Goal: Communication & Community: Share content

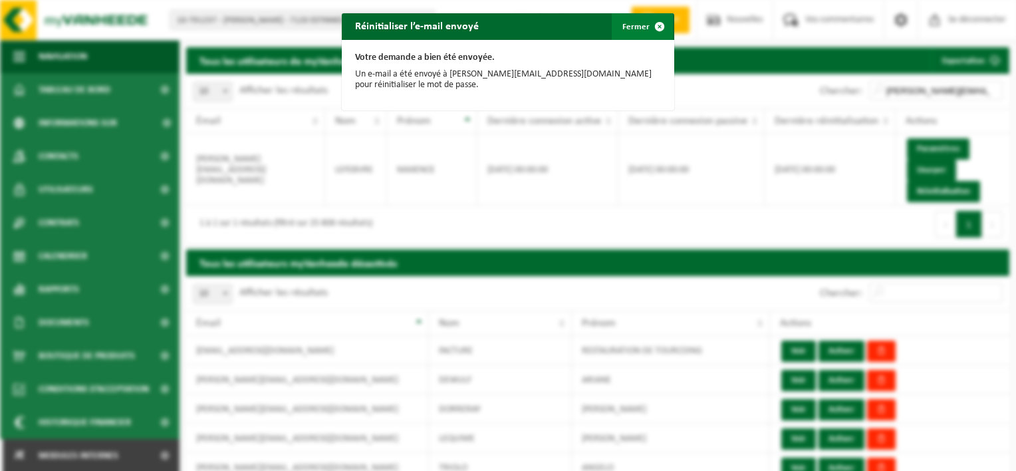
click at [632, 27] on font "Fermer" at bounding box center [635, 27] width 27 height 9
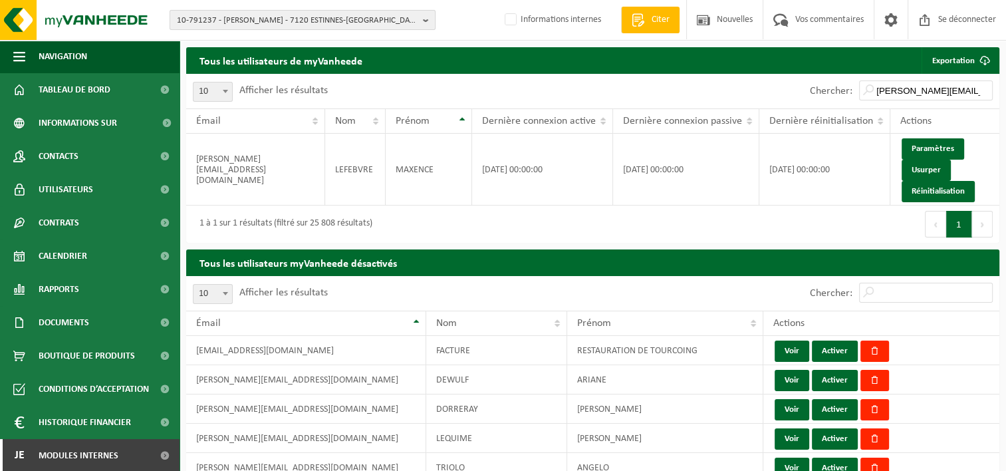
click at [255, 23] on span "10-791237 - LEFEBVRE MAXENCE - 7120 ESTINNES-AU-VAL, RUE GRANDE 204" at bounding box center [297, 21] width 241 height 20
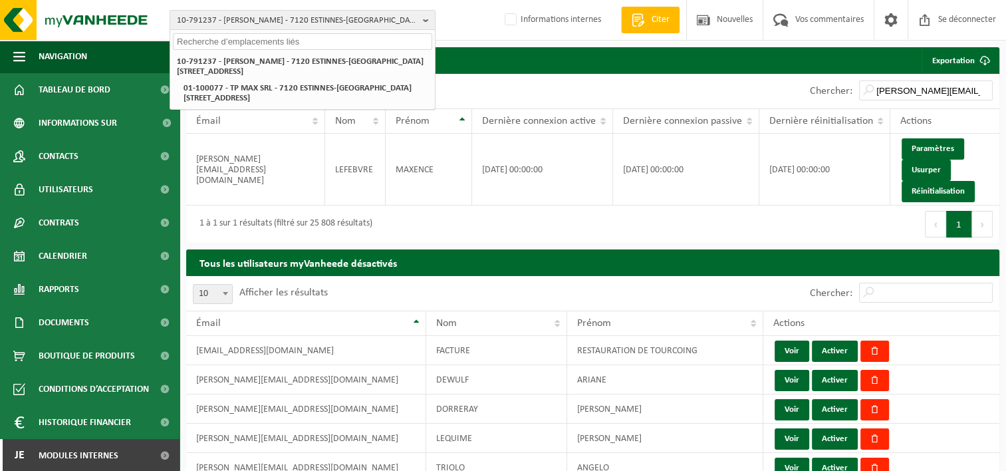
click at [230, 43] on input "text" at bounding box center [302, 41] width 259 height 17
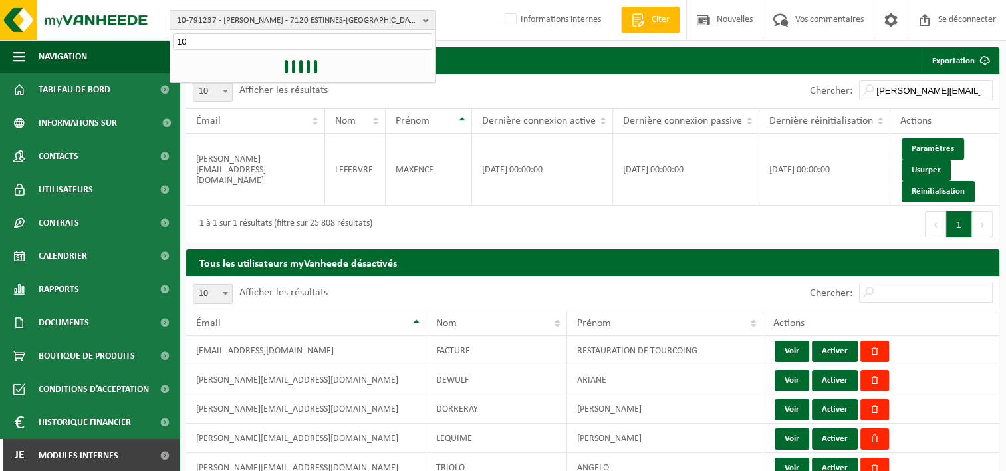
type input "1"
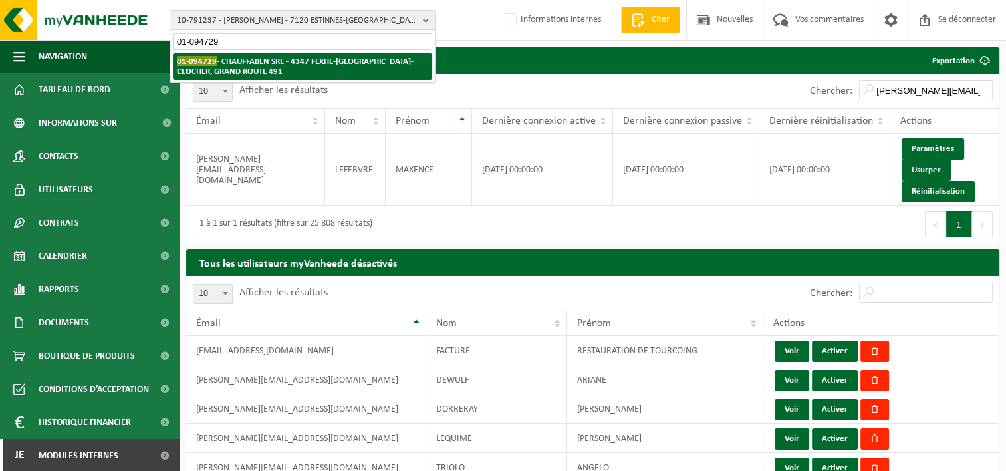
type input "01-094729"
click at [277, 60] on strong "01-094729 - CHAUFFABEN SRL - 4347 FEXHE-LE-HAUT-CLOCHER, GRAND ROUTE 491" at bounding box center [295, 66] width 237 height 20
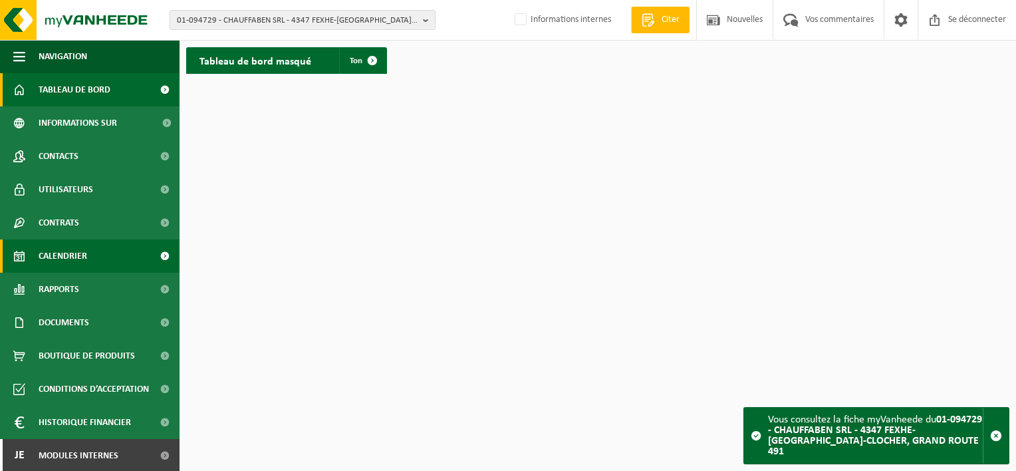
click at [86, 265] on span "Calendrier" at bounding box center [63, 255] width 49 height 33
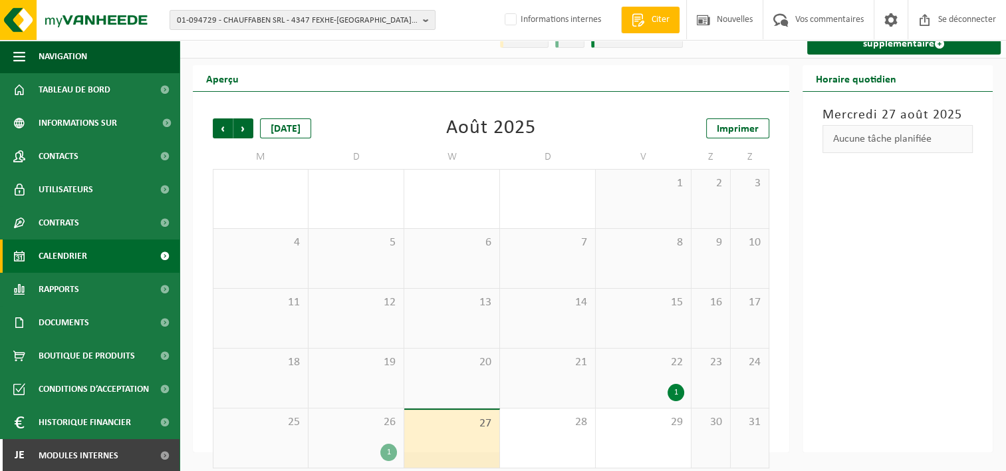
scroll to position [33, 0]
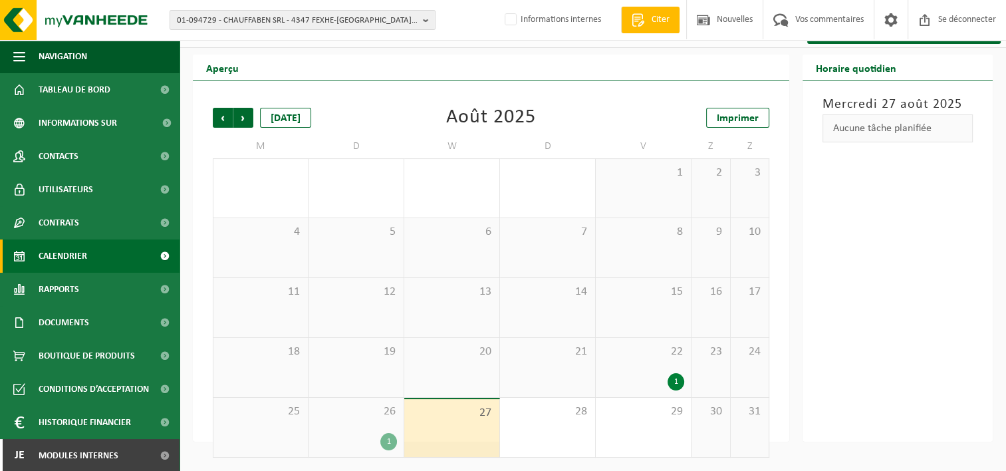
click at [617, 370] on div "22 1" at bounding box center [643, 367] width 95 height 59
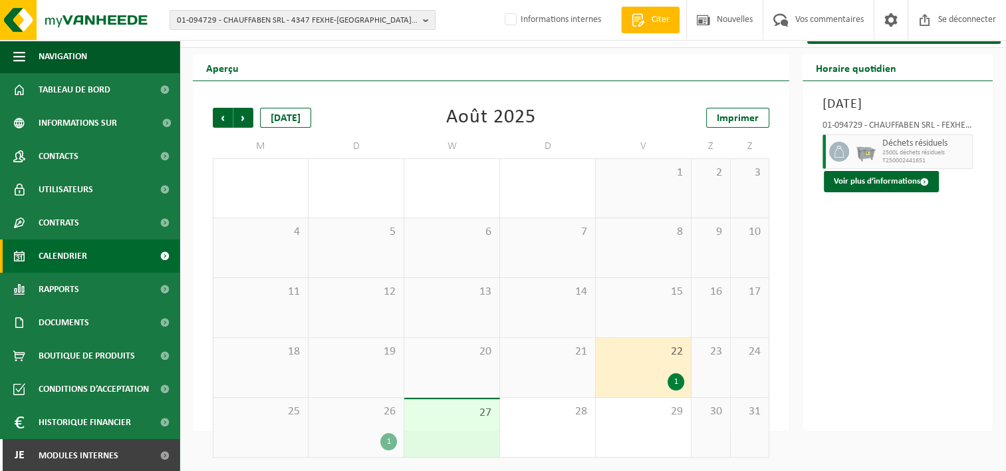
click at [676, 380] on div "1" at bounding box center [675, 381] width 17 height 17
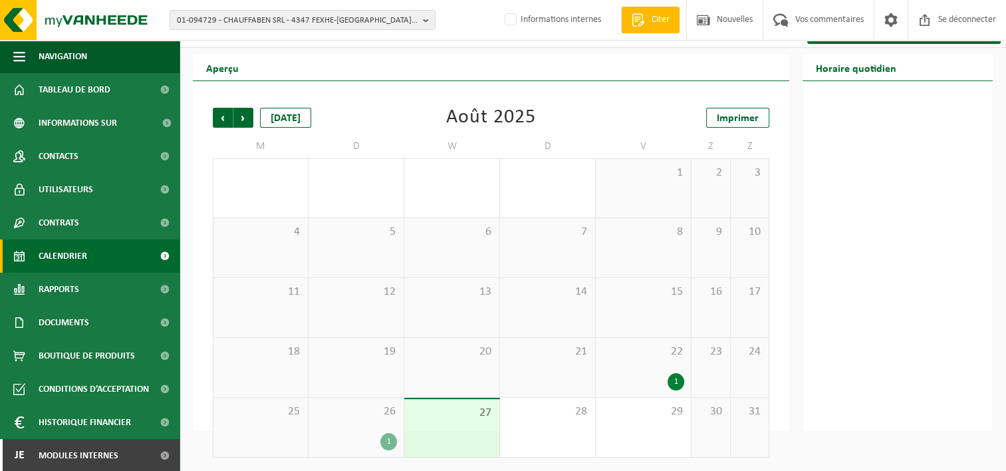
click at [677, 380] on div "1" at bounding box center [675, 381] width 17 height 17
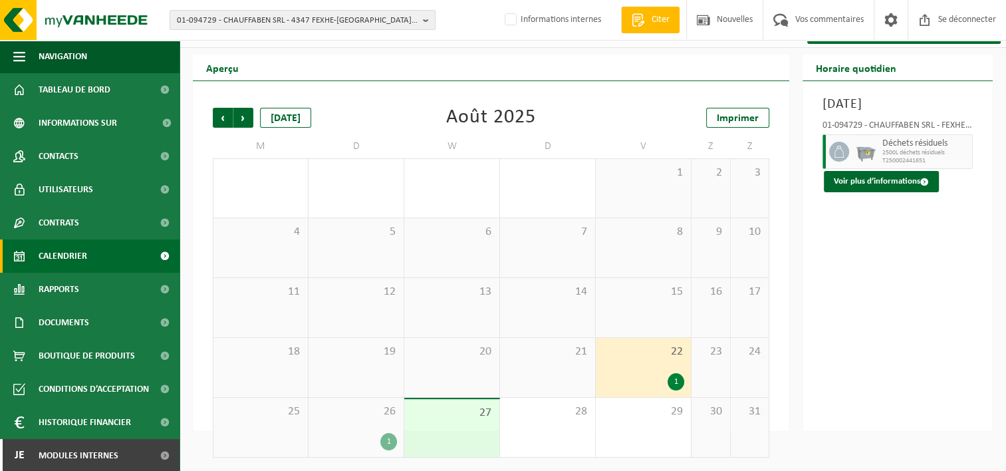
click at [390, 442] on div "1" at bounding box center [388, 441] width 17 height 17
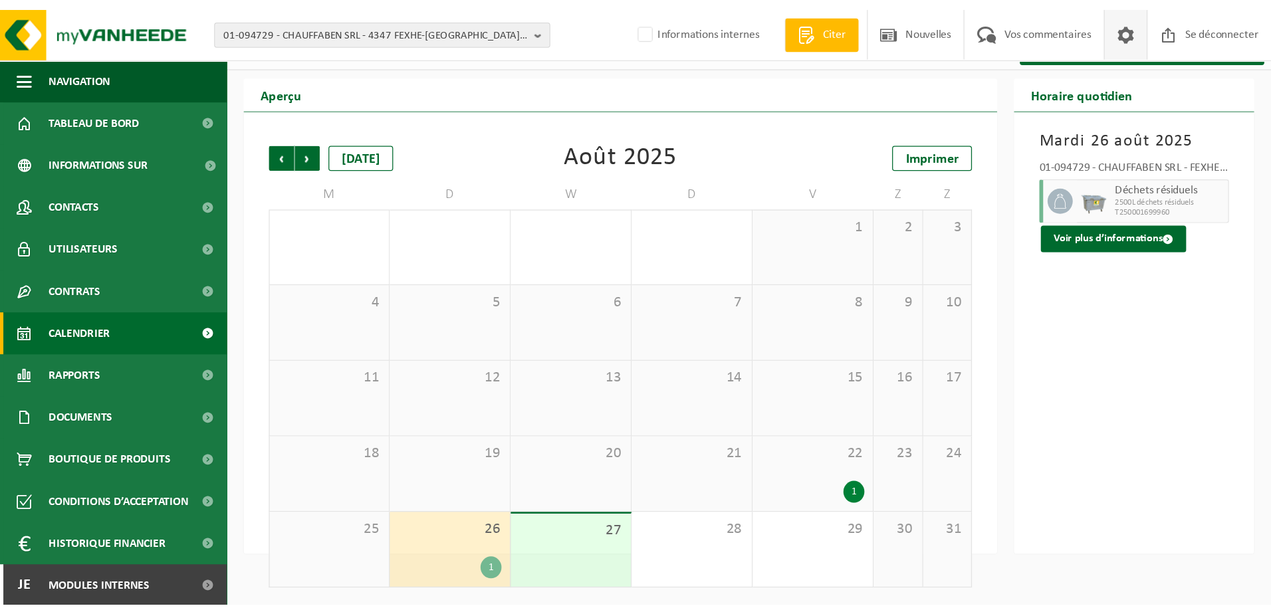
scroll to position [0, 0]
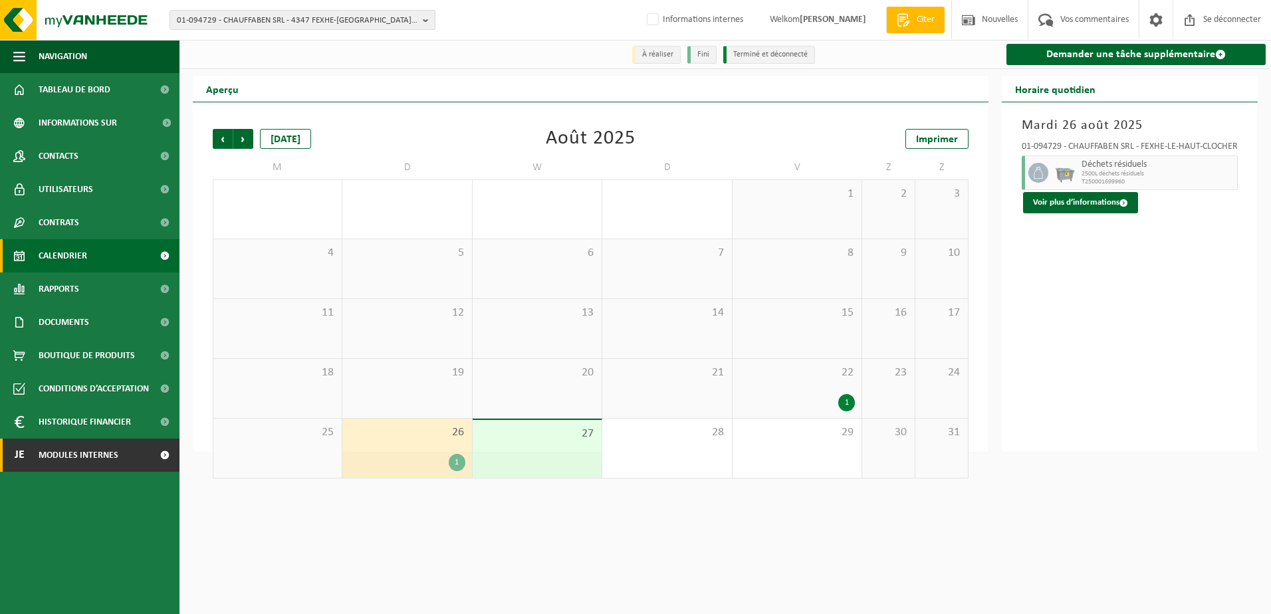
click at [82, 459] on span "Modules internes" at bounding box center [79, 455] width 80 height 33
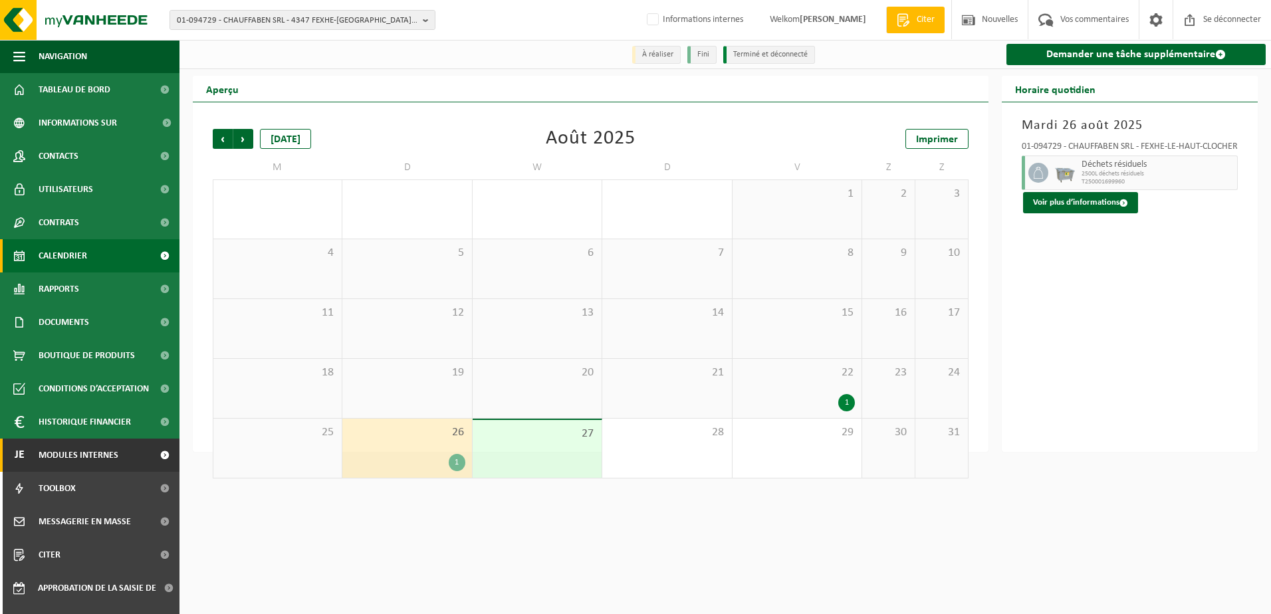
scroll to position [57, 0]
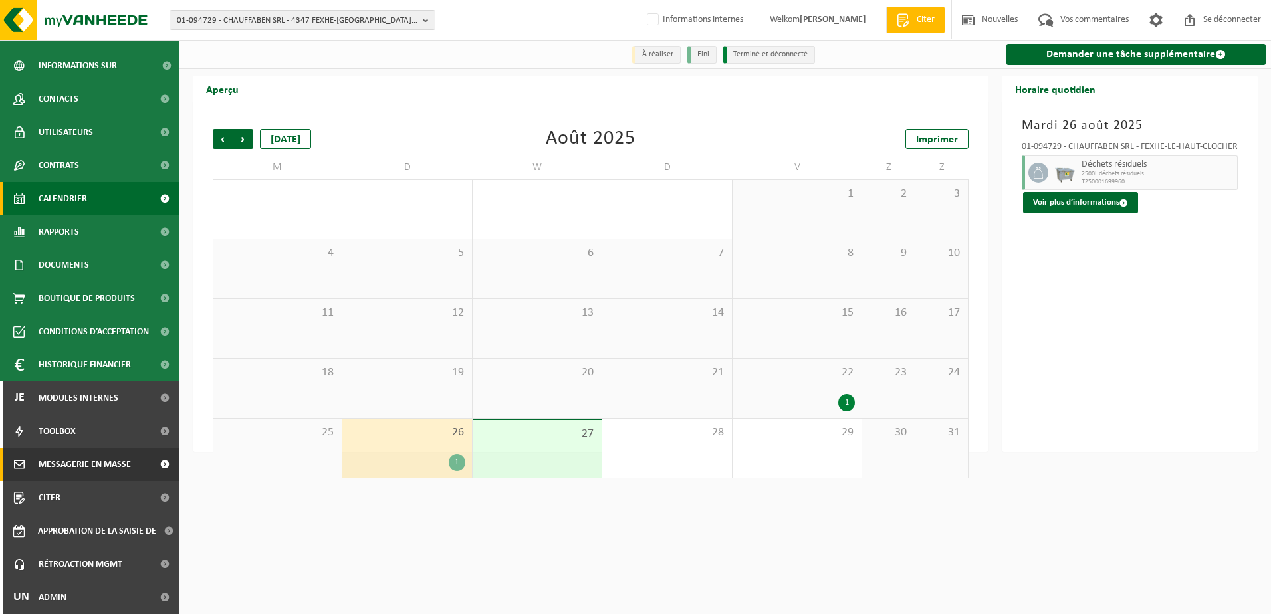
click at [82, 469] on span "Messagerie en masse" at bounding box center [85, 464] width 92 height 33
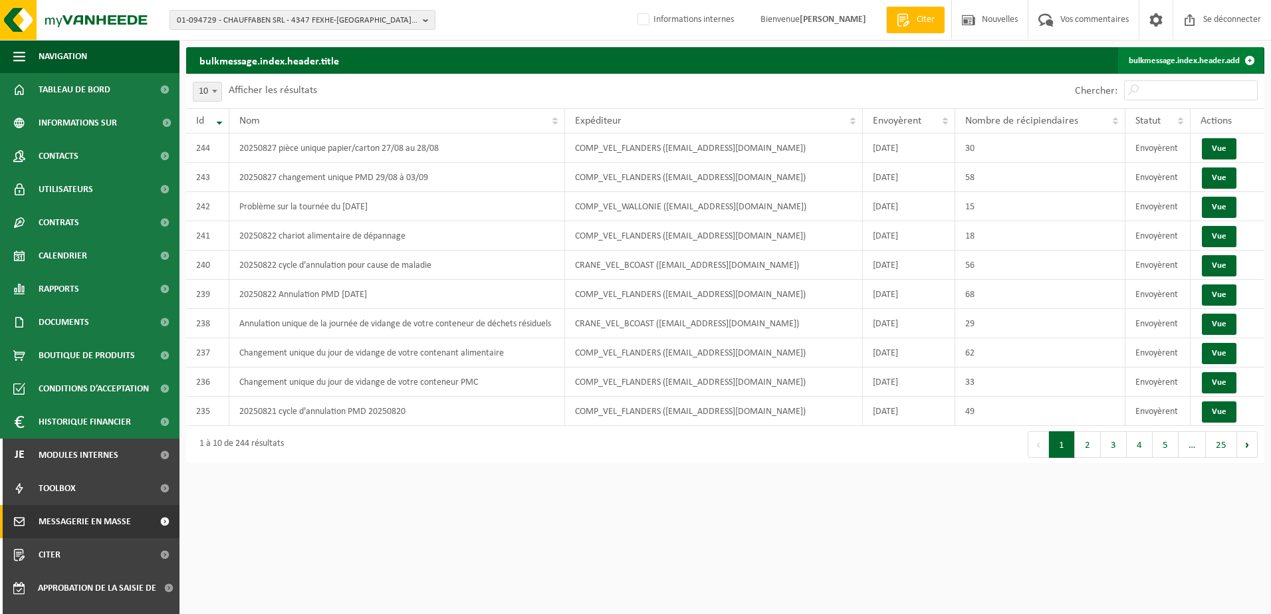
click at [1213, 64] on font "bulkmessage.index.header.add" at bounding box center [1184, 61] width 111 height 9
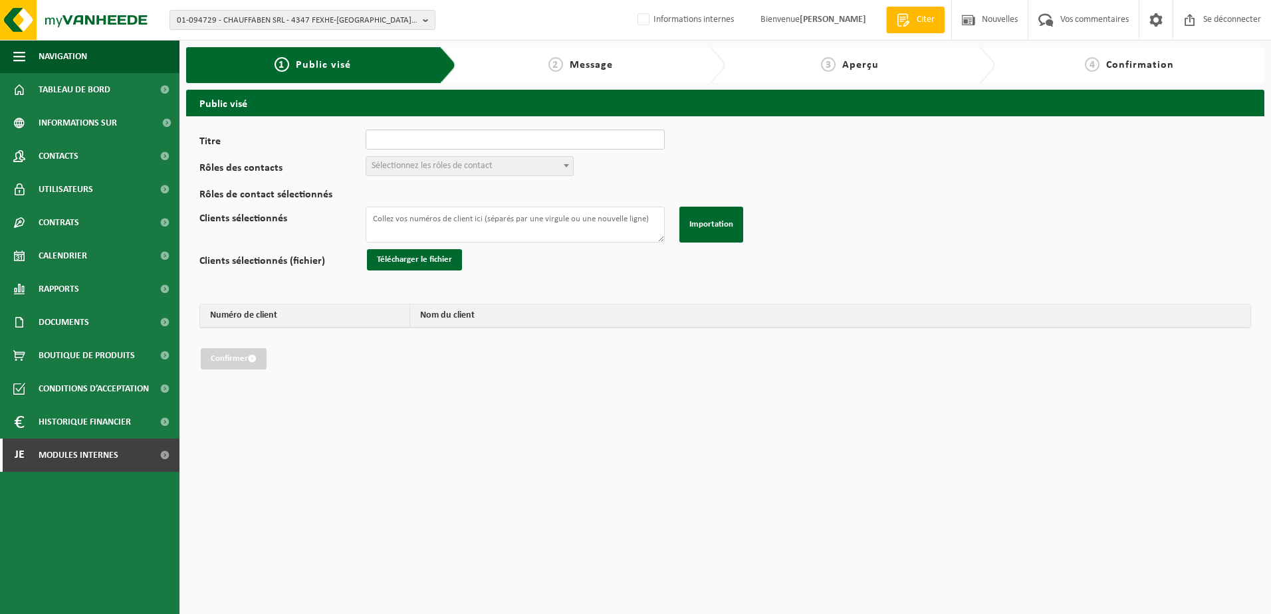
click at [384, 139] on input "Titre" at bounding box center [515, 140] width 299 height 20
type input "Problème sur la tournée du jour"
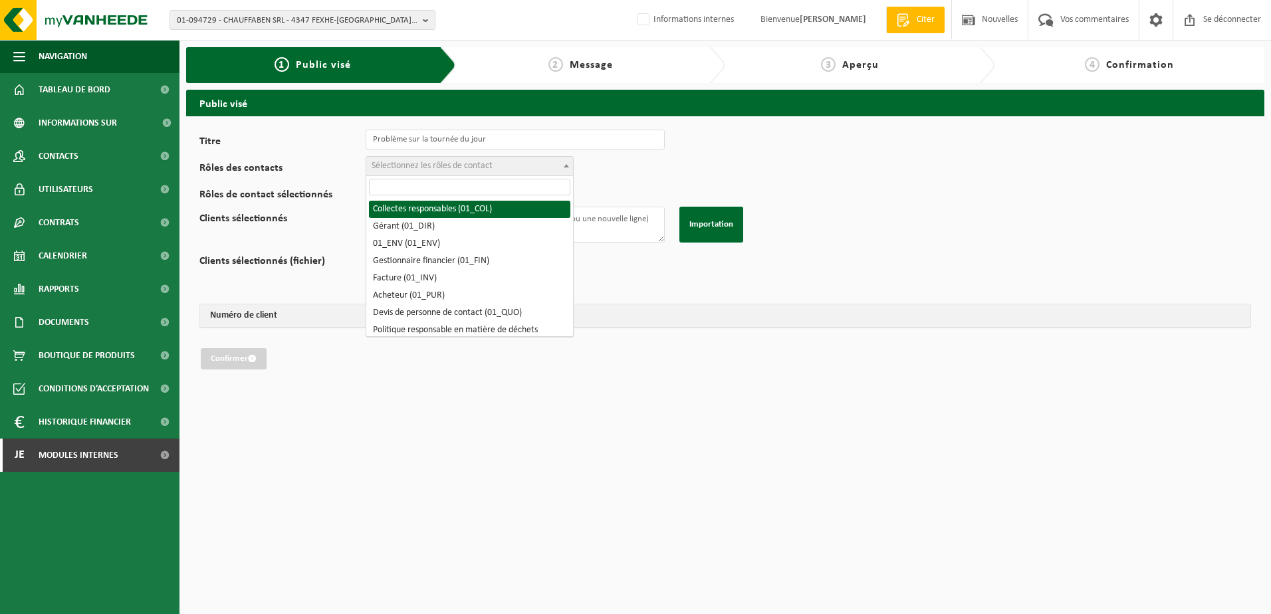
click at [515, 166] on span "Sélectionnez les rôles de contact" at bounding box center [469, 166] width 207 height 19
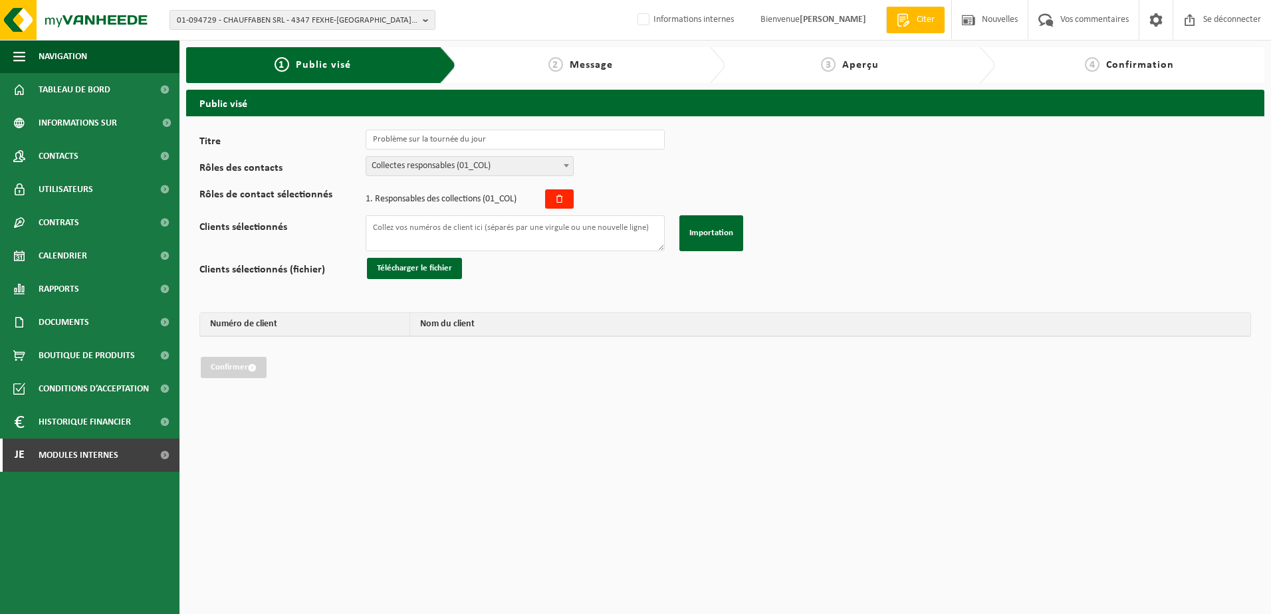
click at [566, 165] on b at bounding box center [566, 165] width 5 height 3
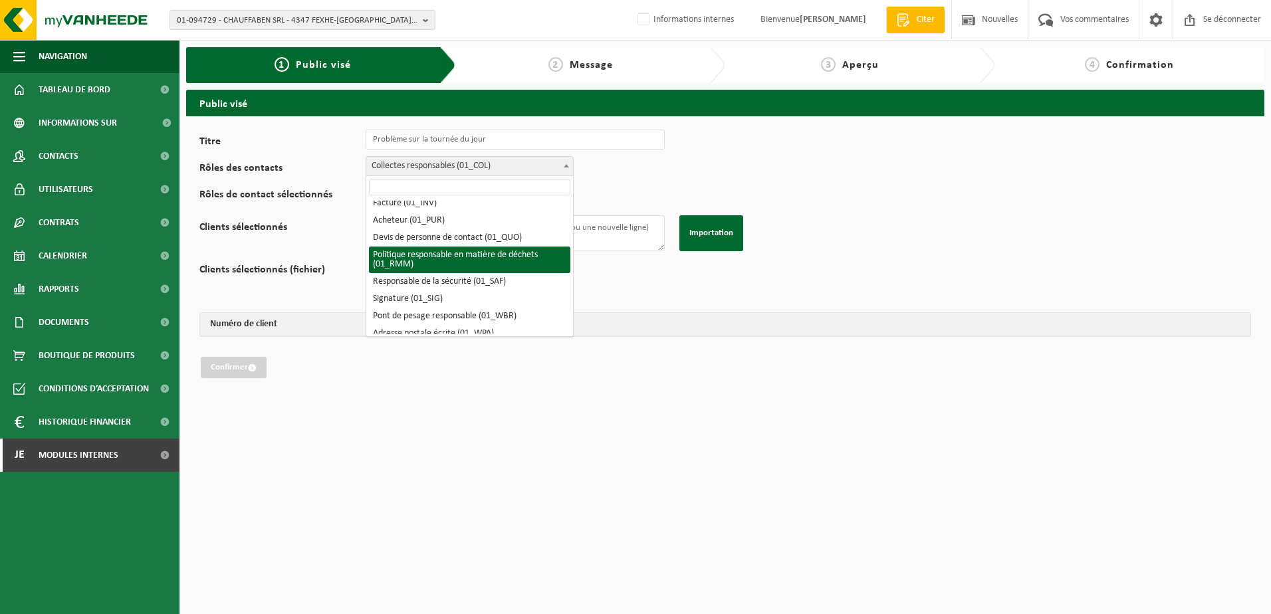
scroll to position [69, 0]
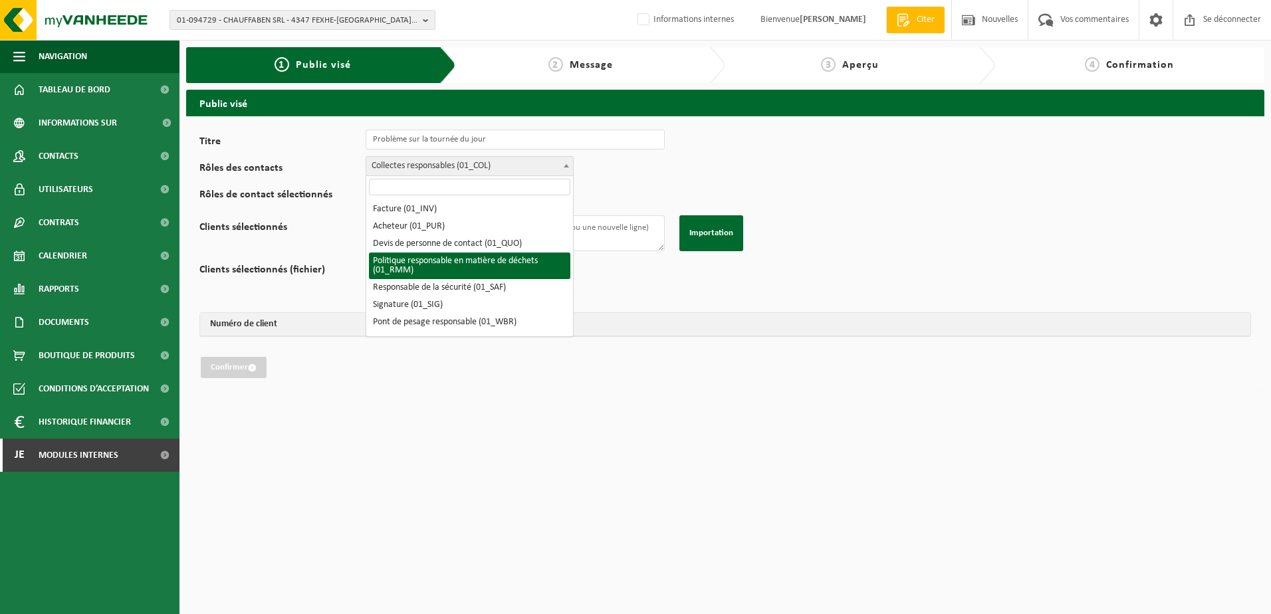
select select "01_RMM"
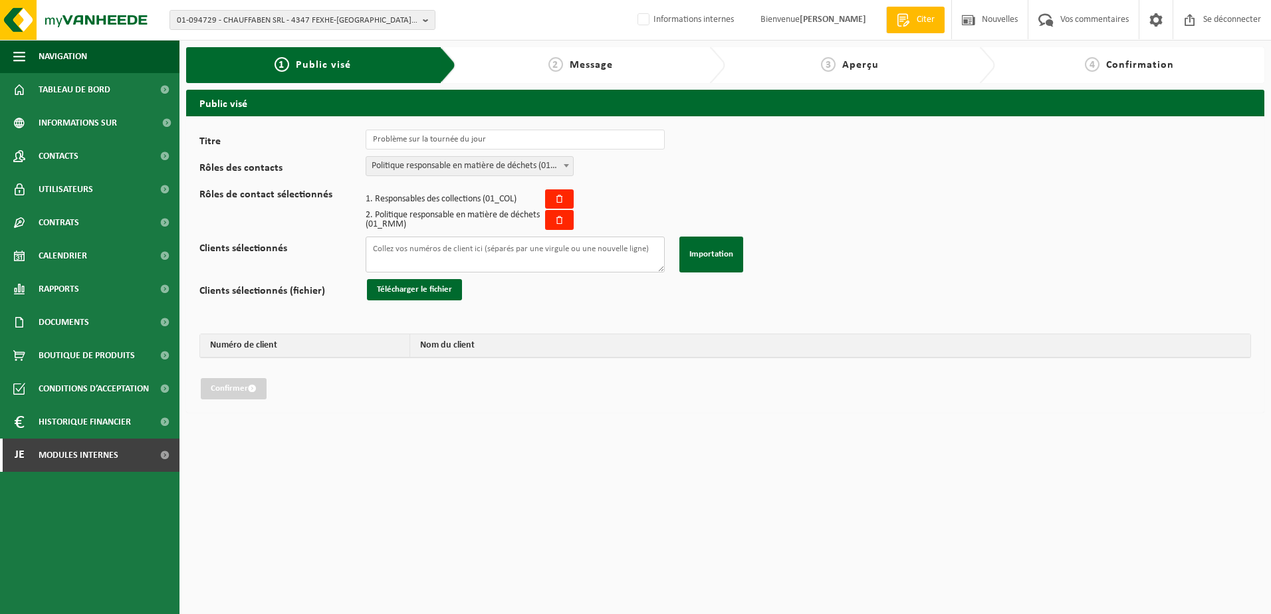
click at [457, 251] on textarea "Clients sélectionnés" at bounding box center [515, 255] width 299 height 36
paste textarea "10-986195 10-833689 10-984731 10-981459 10-740269 10-926427 02-014121 10-747621…"
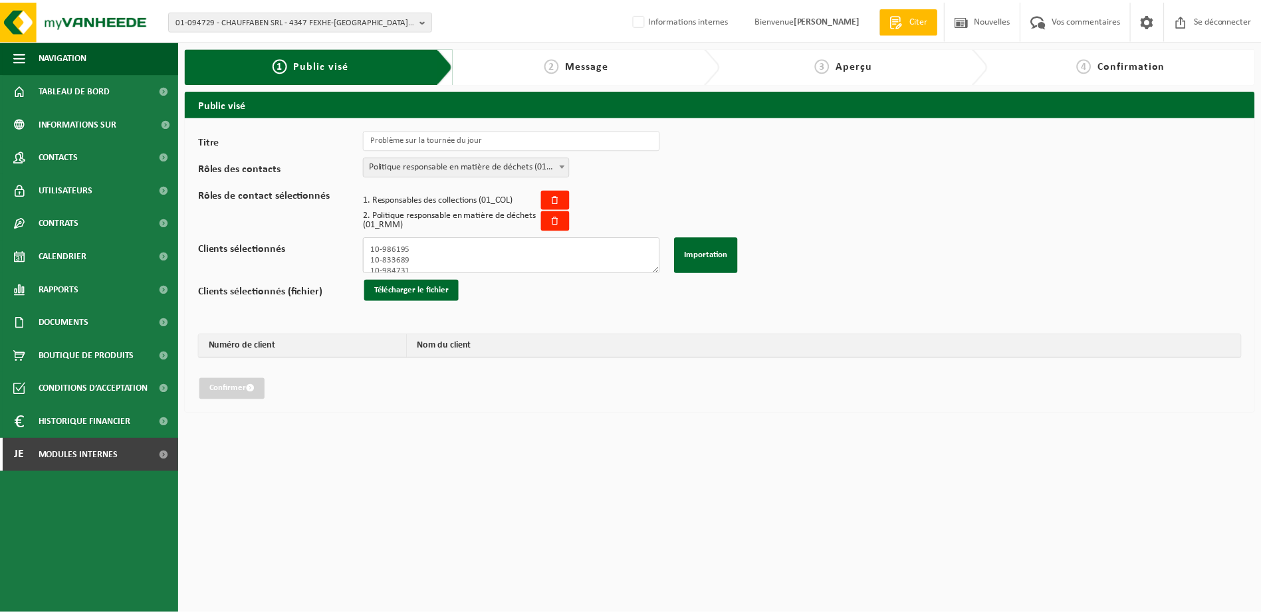
scroll to position [103, 0]
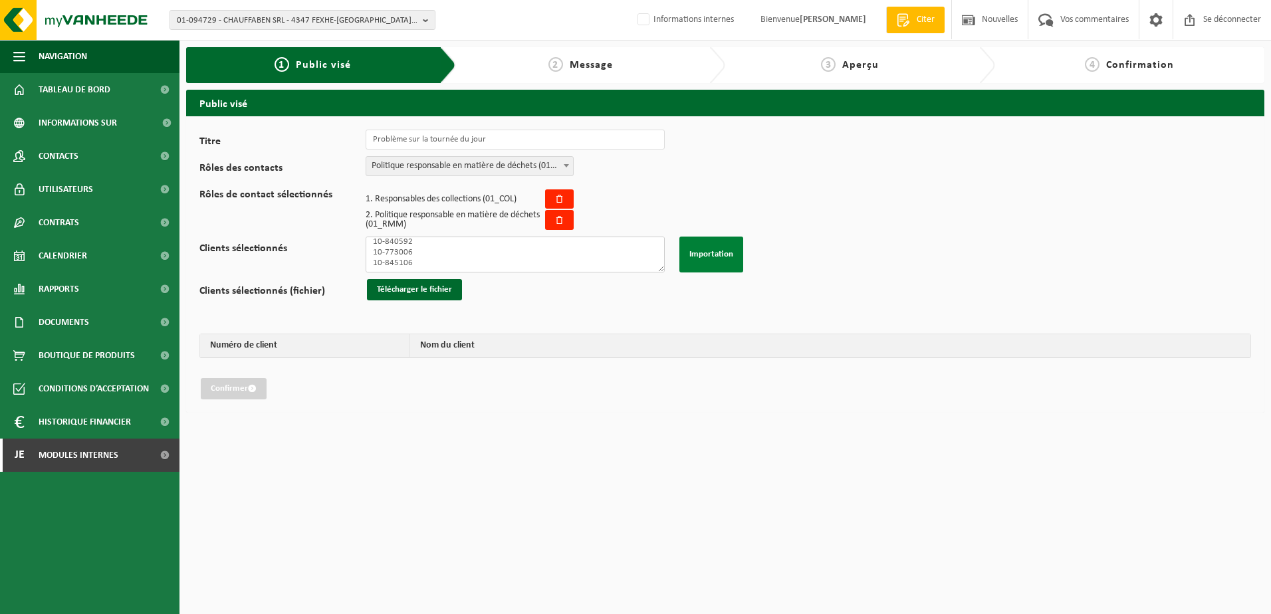
type textarea "10-986195 10-833689 10-984731 10-981459 10-740269 10-926427 02-014121 10-747621…"
click at [709, 261] on button "Importation" at bounding box center [711, 255] width 64 height 36
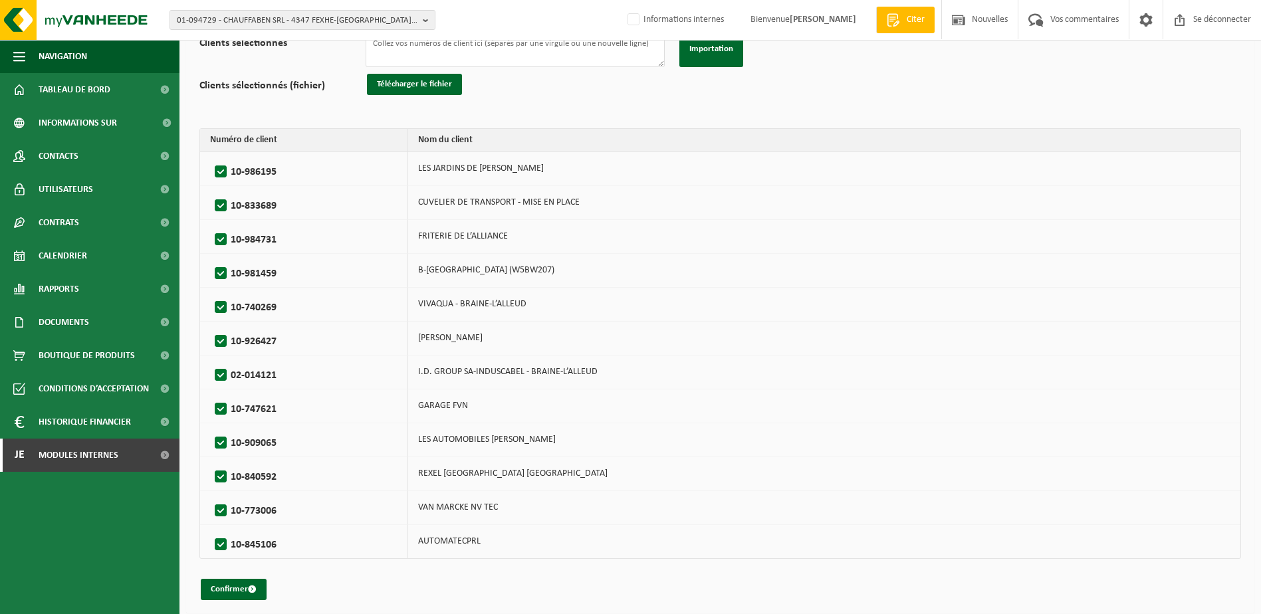
scroll to position [210, 0]
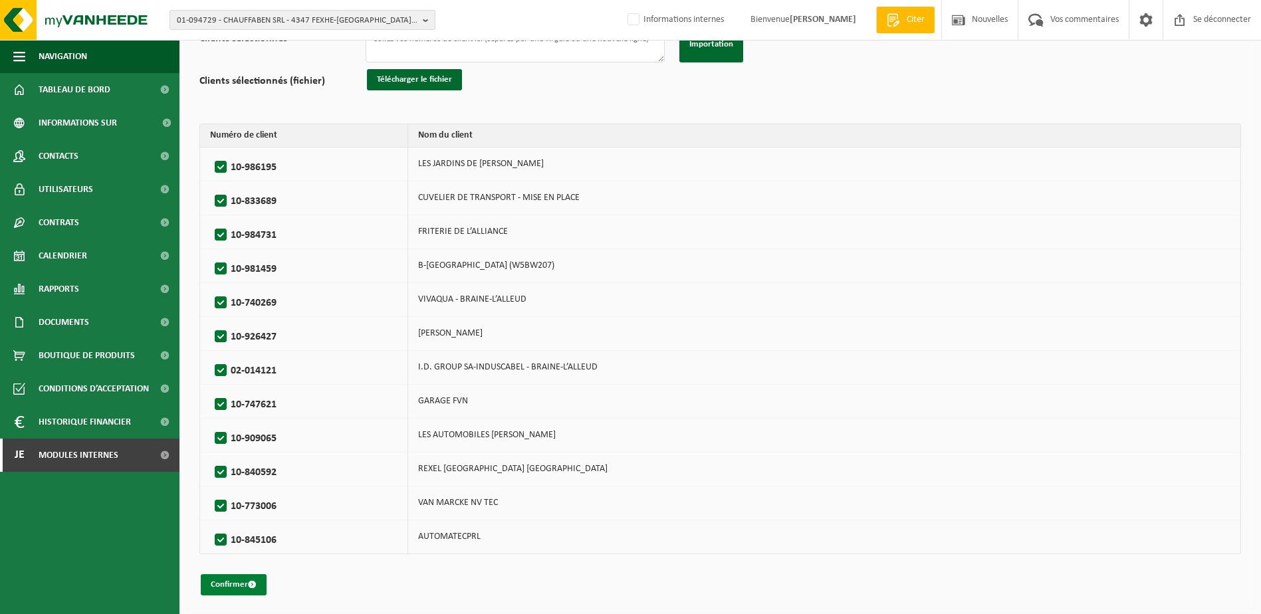
click at [246, 584] on font "Confirmer" at bounding box center [229, 584] width 37 height 9
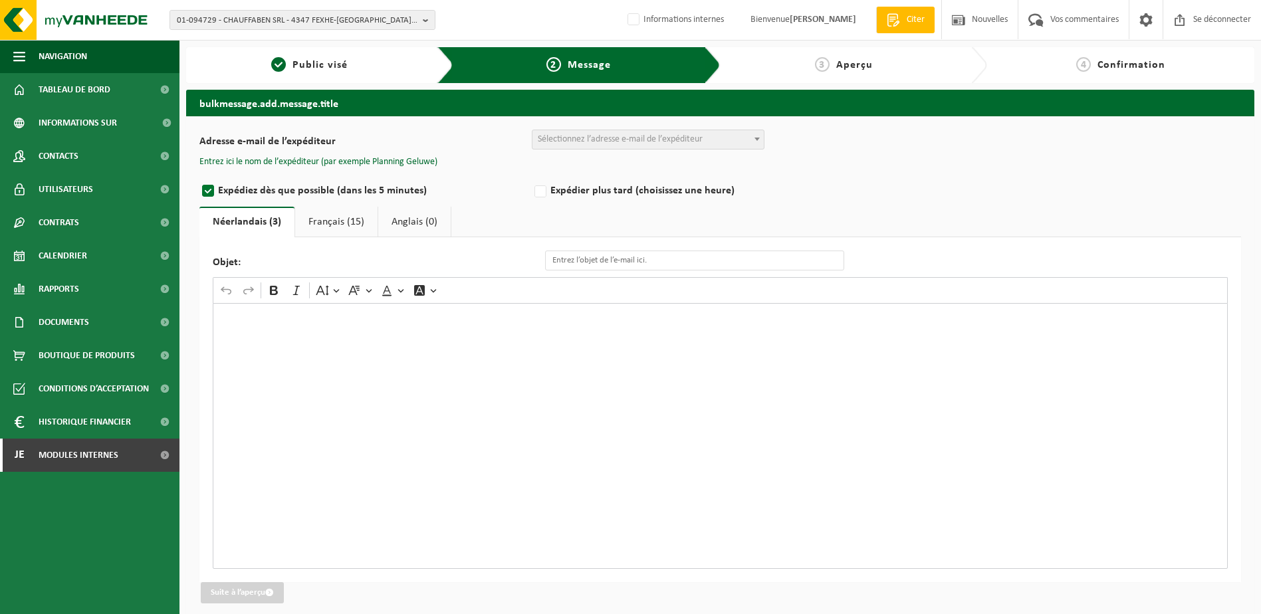
click at [332, 364] on div "Éditeur de texte enrichi. Zone d’édition : principale. Appuyez sur Alt+0 pour o…" at bounding box center [720, 436] width 1015 height 266
click at [607, 135] on span "Sélectionnez l’adresse e-mail de l’expéditeur" at bounding box center [620, 139] width 165 height 10
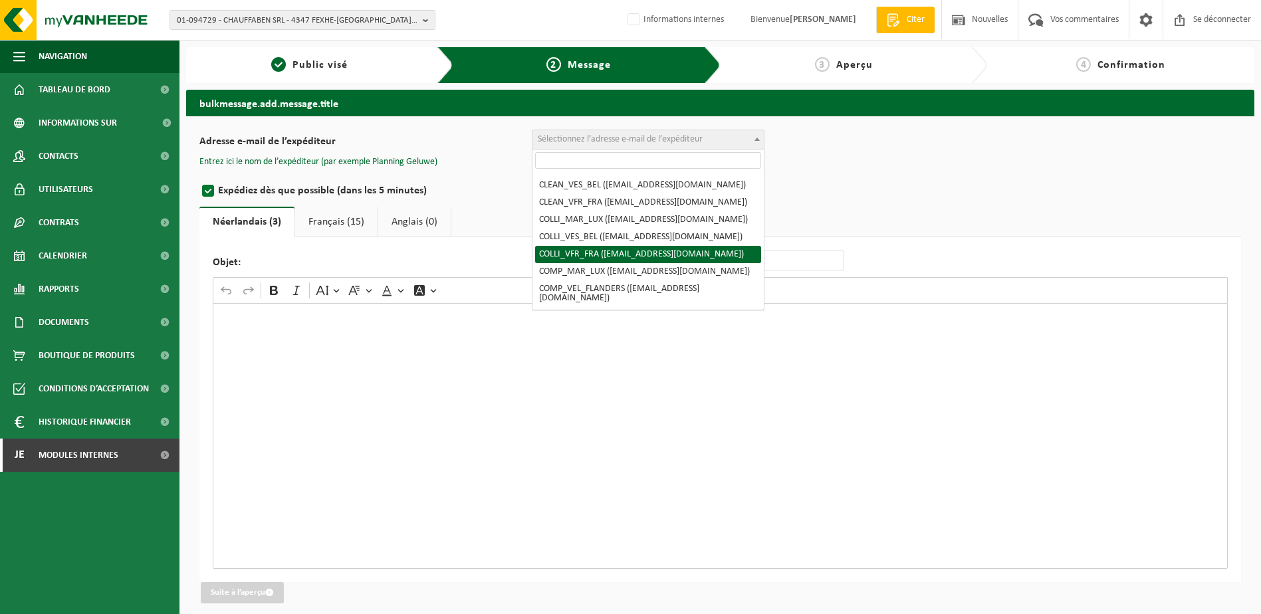
scroll to position [133, 0]
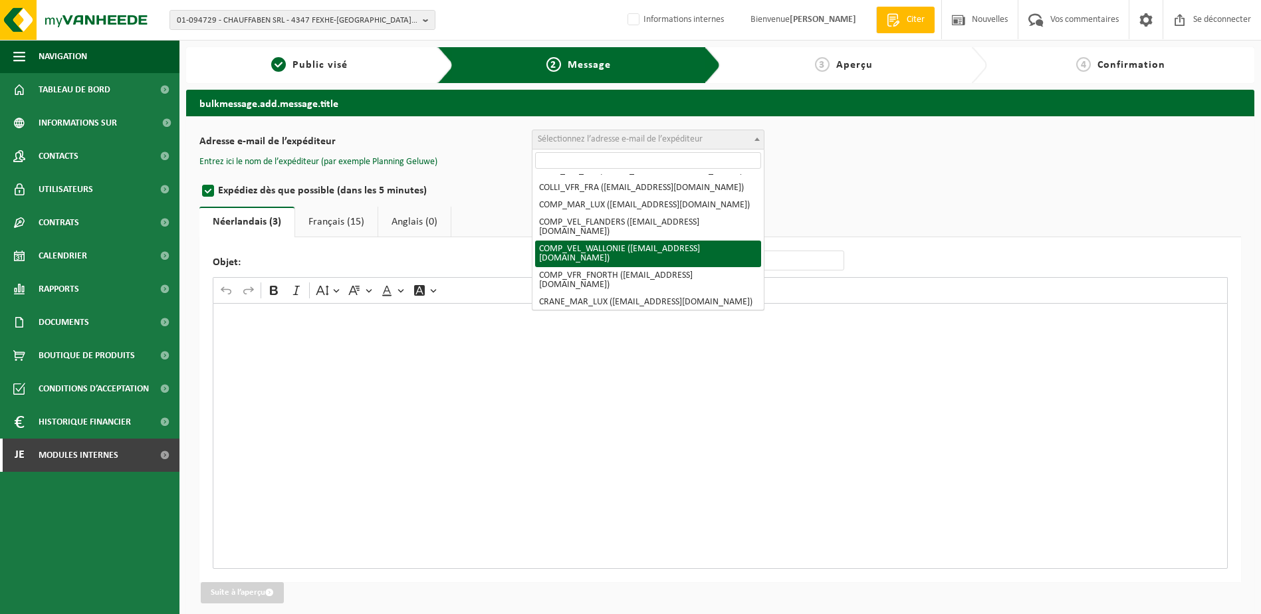
select select "COMP_VEL_WALLONIE"
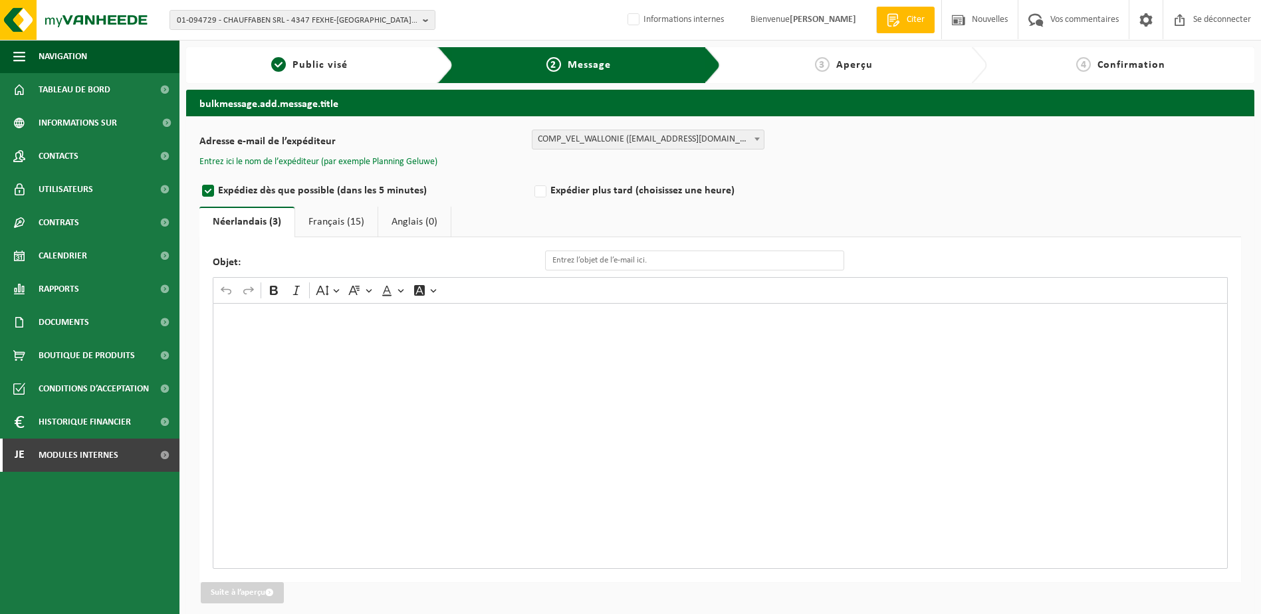
click at [416, 162] on button "Entrez ici le nom de l’expéditeur (par exemple Planning Geluwe)" at bounding box center [318, 162] width 238 height 12
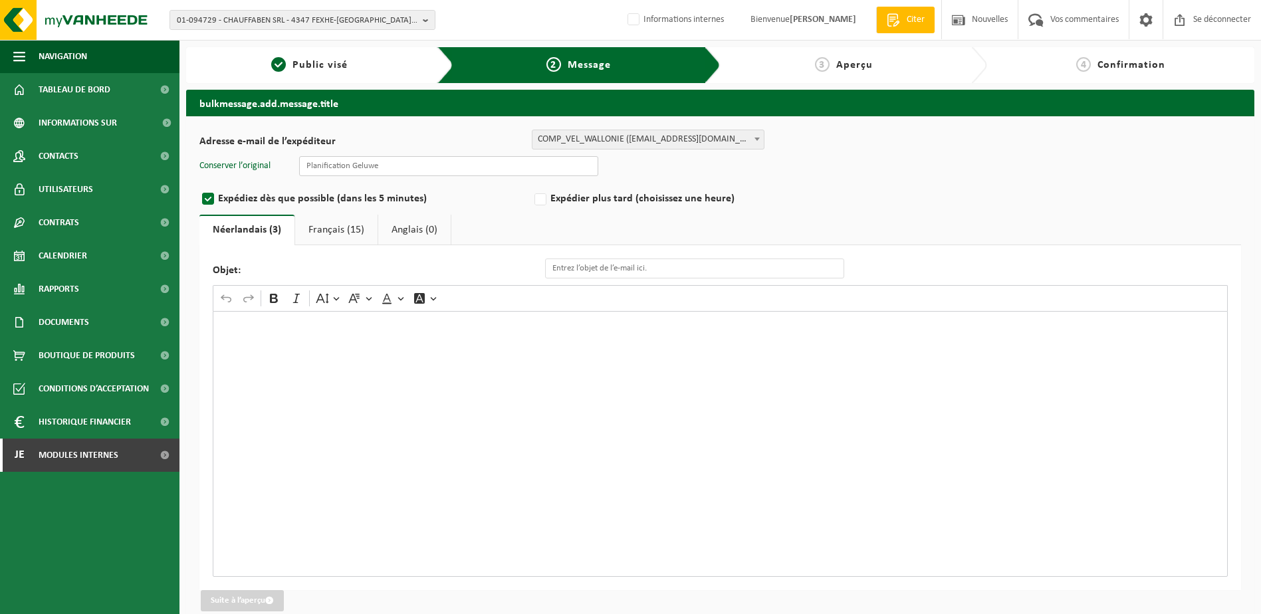
click at [471, 168] on input "text" at bounding box center [448, 166] width 299 height 20
type input "Planning quévy"
click at [572, 272] on input "Objet:" at bounding box center [694, 269] width 299 height 20
type input "Panne, Changement de jour de la collecte"
click at [502, 352] on div "Éditeur de texte enrichi. Zone d’édition : principale. Appuyez sur Alt+0 pour o…" at bounding box center [720, 444] width 1015 height 266
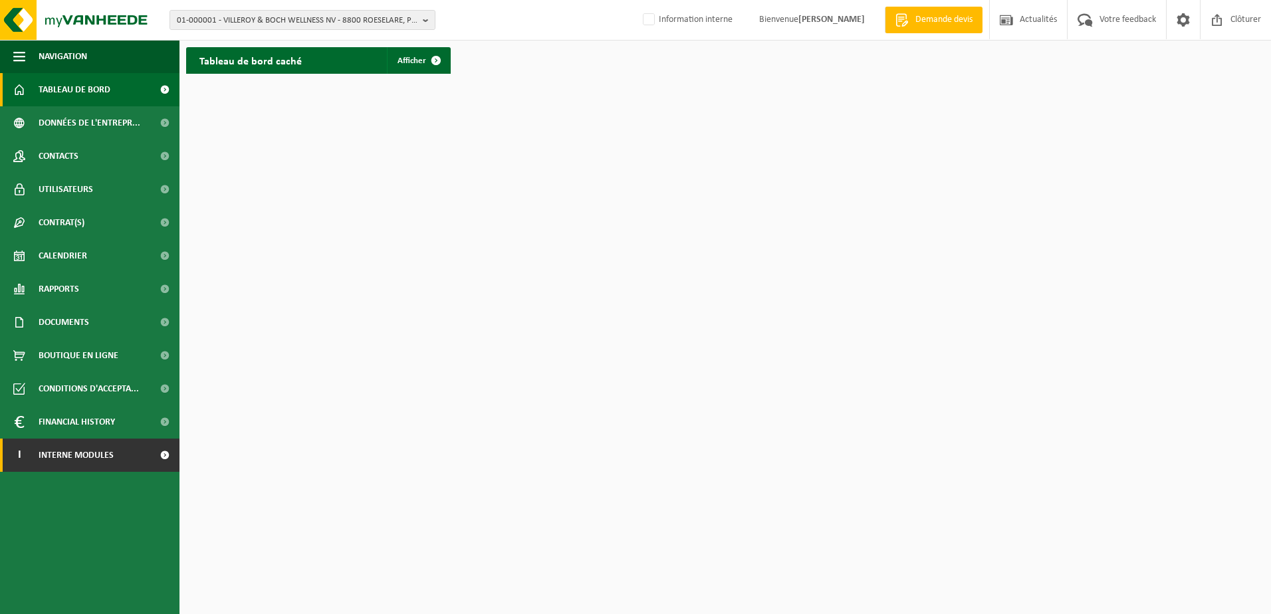
click at [95, 453] on span "Interne modules" at bounding box center [76, 455] width 75 height 33
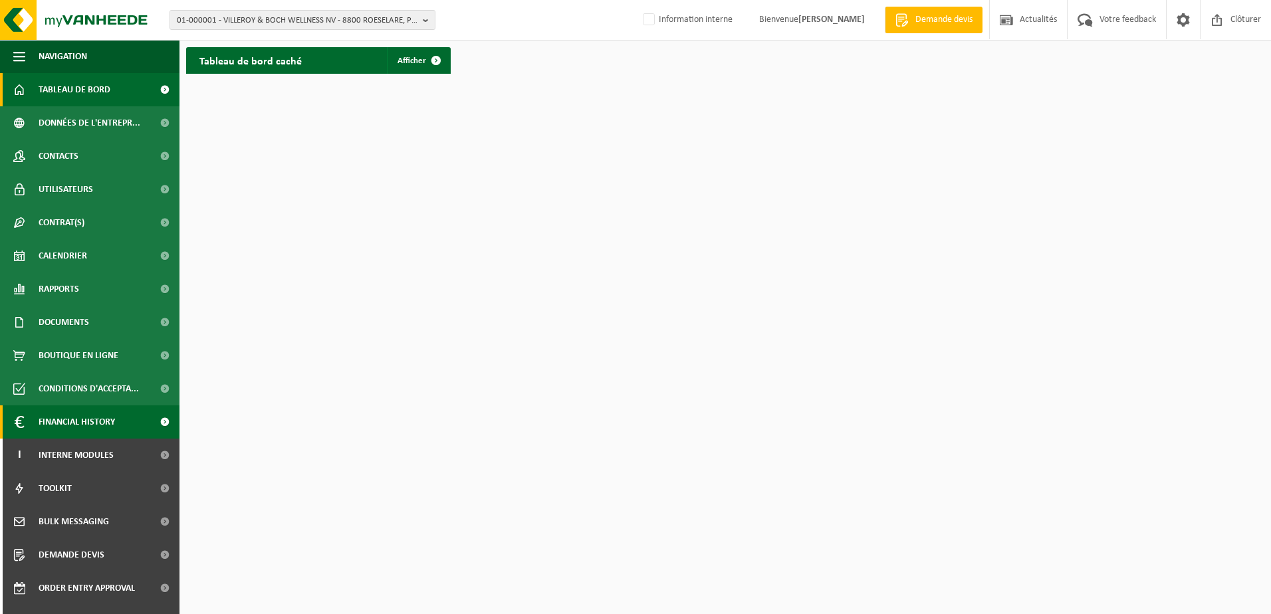
scroll to position [57, 0]
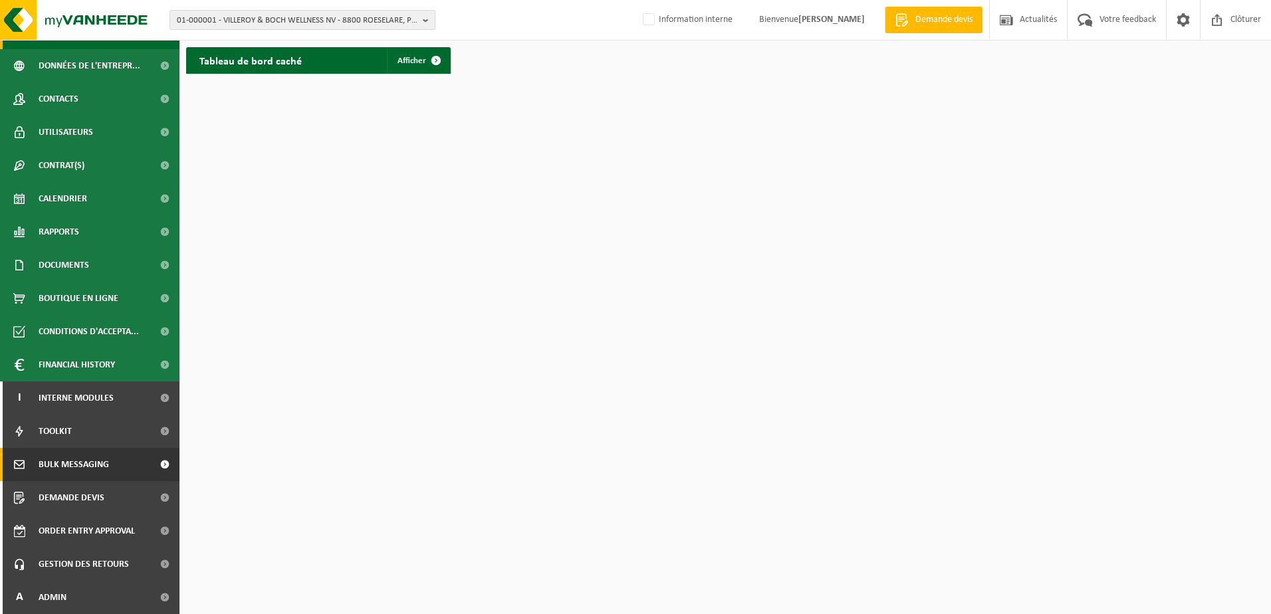
click at [92, 467] on span "Bulk Messaging" at bounding box center [74, 464] width 70 height 33
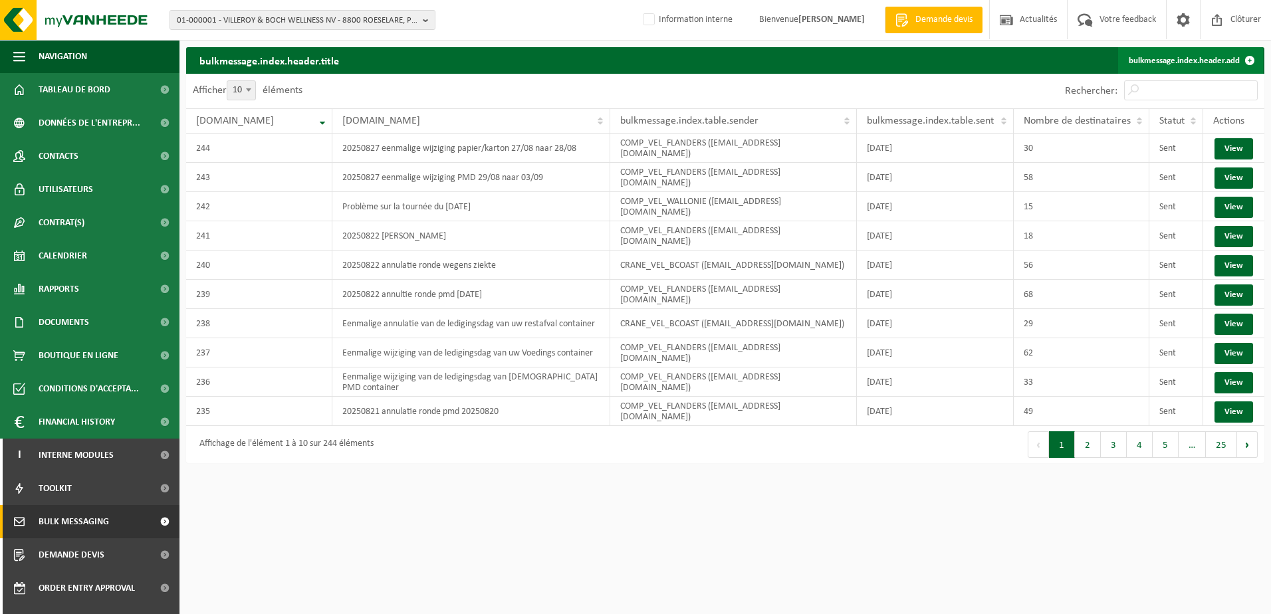
click at [1177, 60] on link "bulkmessage.index.header.add" at bounding box center [1190, 60] width 145 height 27
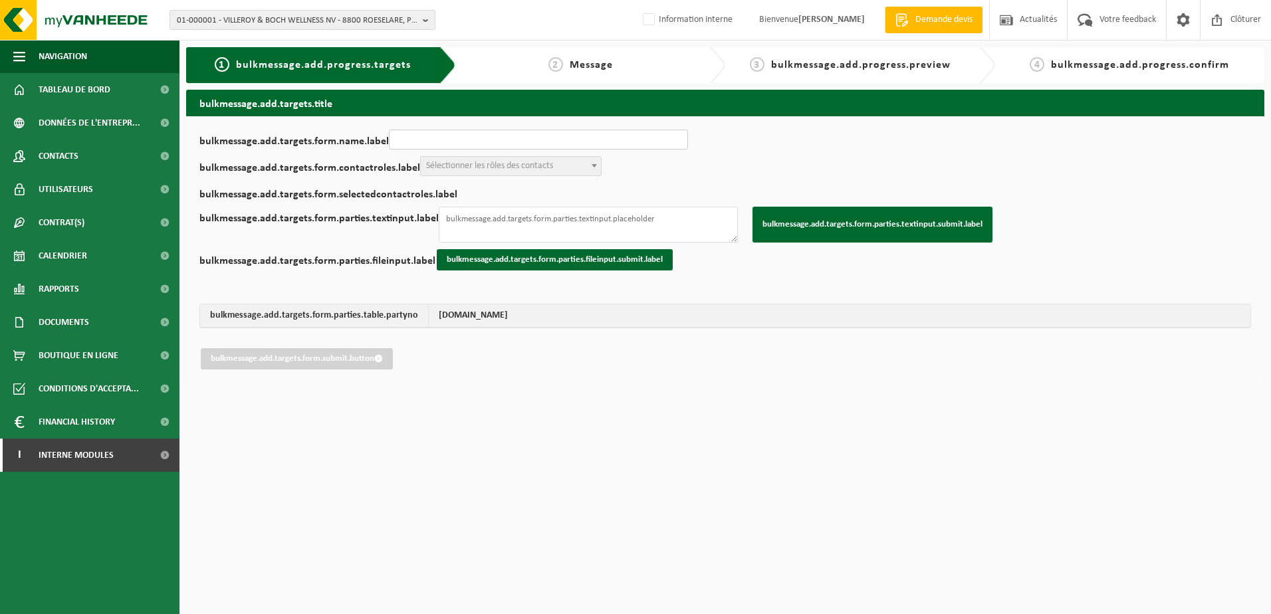
click at [452, 143] on input "bulkmessage.add.targets.form.name.label" at bounding box center [538, 140] width 299 height 20
click at [499, 143] on input "Problème sur la tournée du 25.08.25" at bounding box center [538, 140] width 299 height 20
type input "Problème sur la tournée du 27.08.25"
click at [472, 163] on span "Sélectionner les rôles des contacts" at bounding box center [489, 166] width 127 height 10
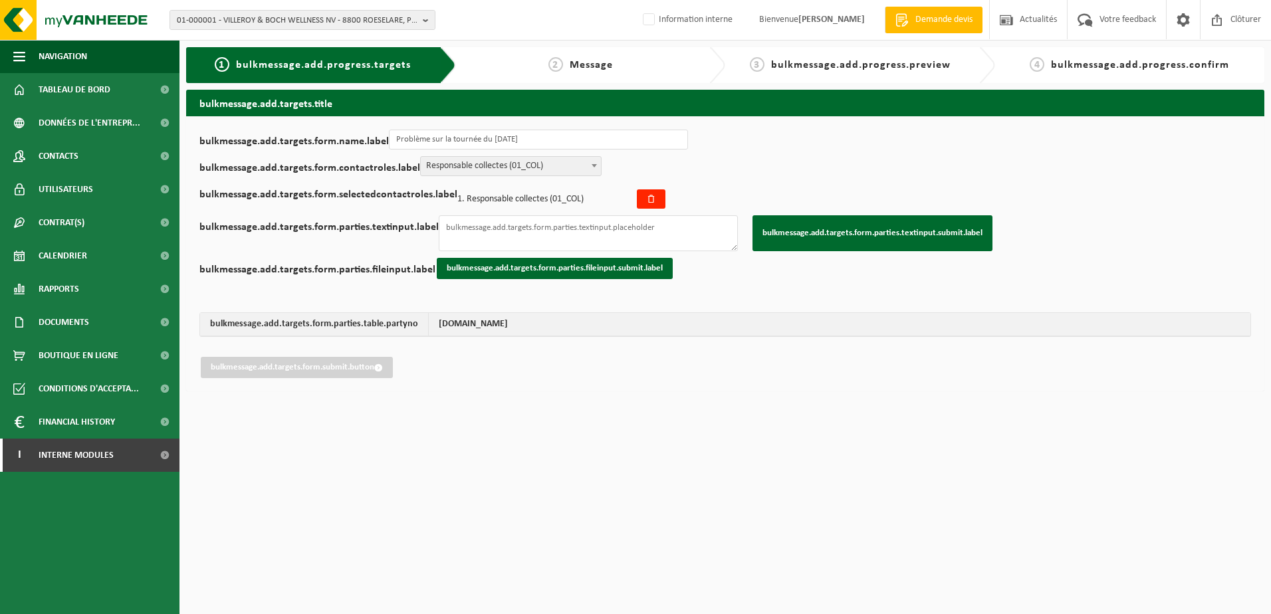
click at [567, 168] on span "Responsable collectes (01_COL)" at bounding box center [511, 166] width 180 height 19
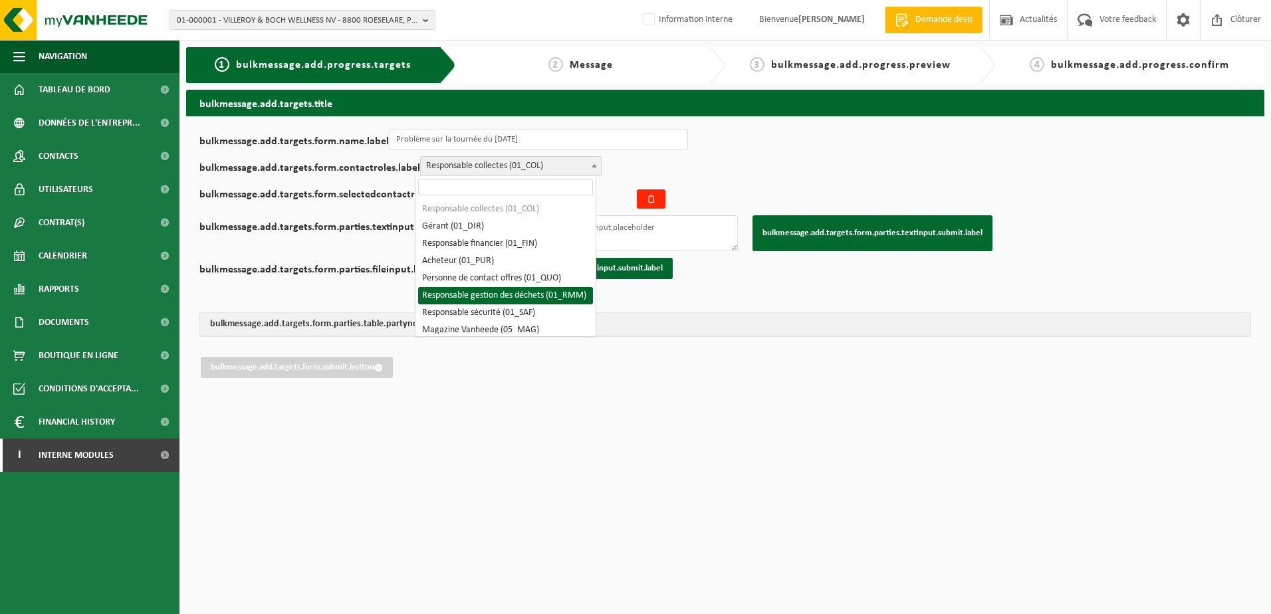
select select "01_RMM"
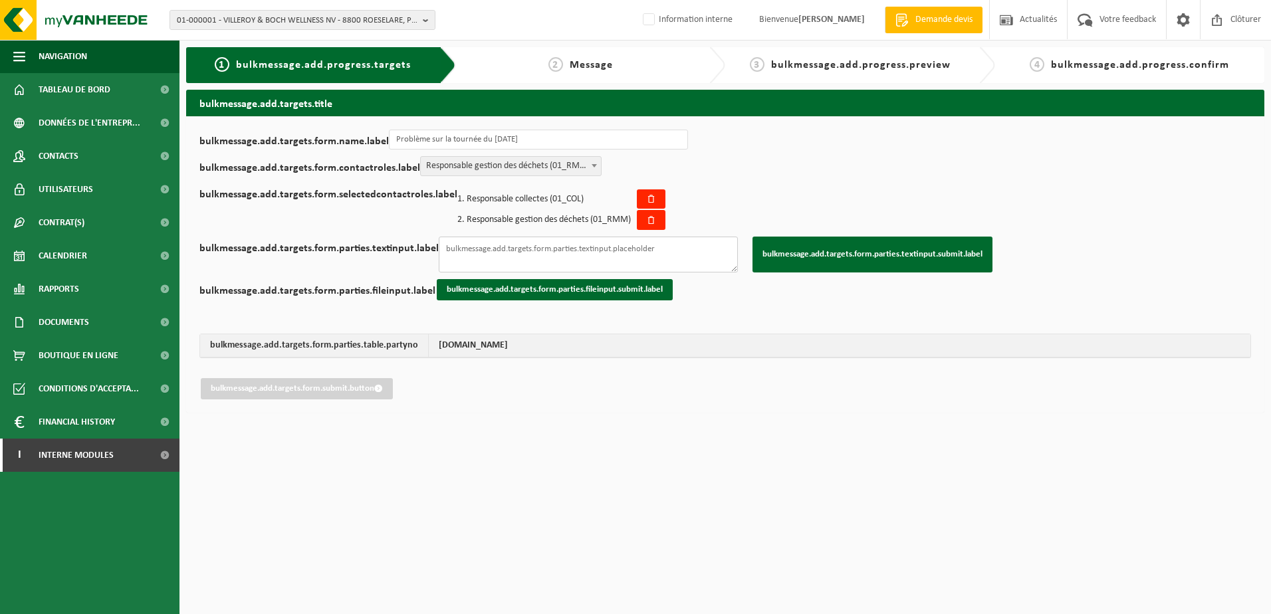
click at [580, 243] on textarea "bulkmessage.add.targets.form.parties.textinput.label" at bounding box center [588, 255] width 299 height 36
click at [573, 243] on textarea "bulkmessage.add.targets.form.parties.textinput.label" at bounding box center [588, 255] width 299 height 36
paste textarea "Cher client, Nous avons dû modifier notre planning afin de pouvoir encore venir…"
type textarea "Cher client, Nous avons dû modifier notre planning afin de pouvoir encore venir…"
drag, startPoint x: 516, startPoint y: 262, endPoint x: 418, endPoint y: 214, distance: 109.4
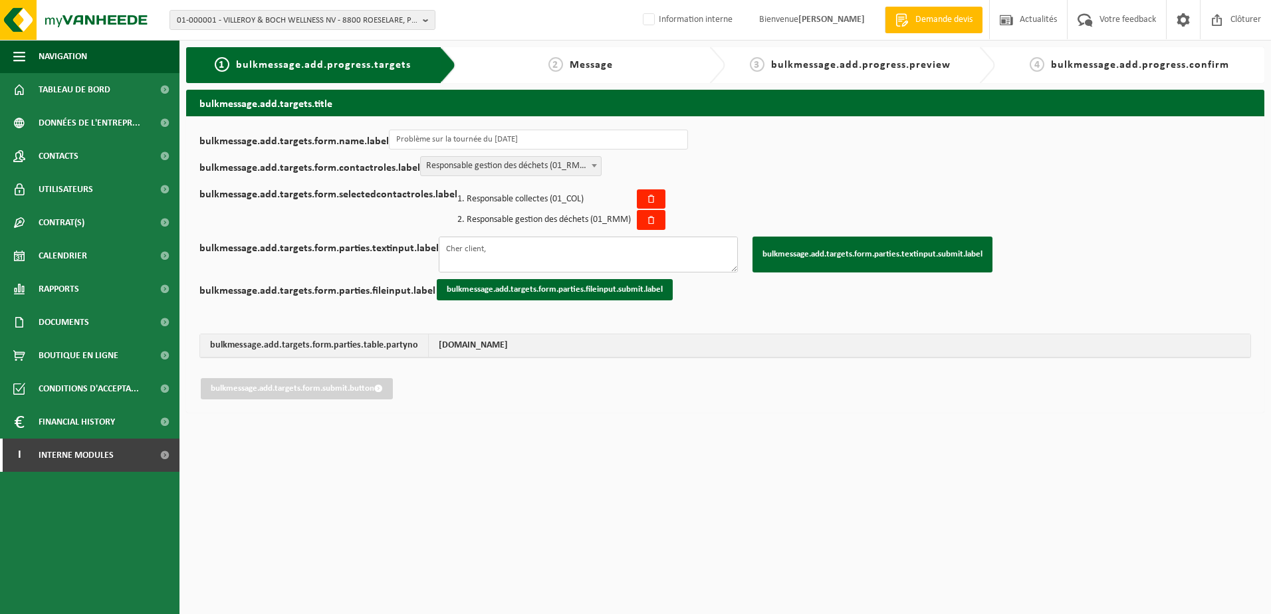
click at [418, 214] on div "bulkmessage.add.targets.form.name.label Problème sur la tournée du 27.08.25 bul…" at bounding box center [725, 265] width 1052 height 270
drag, startPoint x: 481, startPoint y: 253, endPoint x: 471, endPoint y: 247, distance: 11.1
click at [481, 249] on textarea "bulkmessage.add.targets.form.parties.textinput.label" at bounding box center [588, 255] width 299 height 36
paste textarea "10-986195 10-833689 10-984731 10-981459 10-740269 10-926427 02-014121 10-747621…"
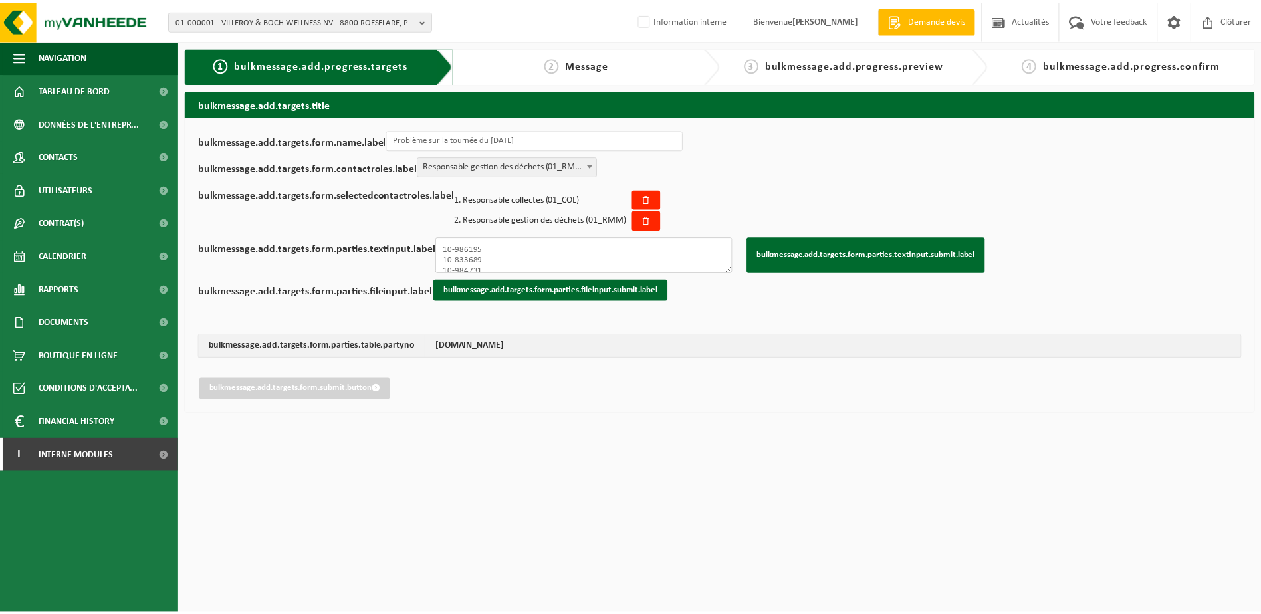
scroll to position [103, 0]
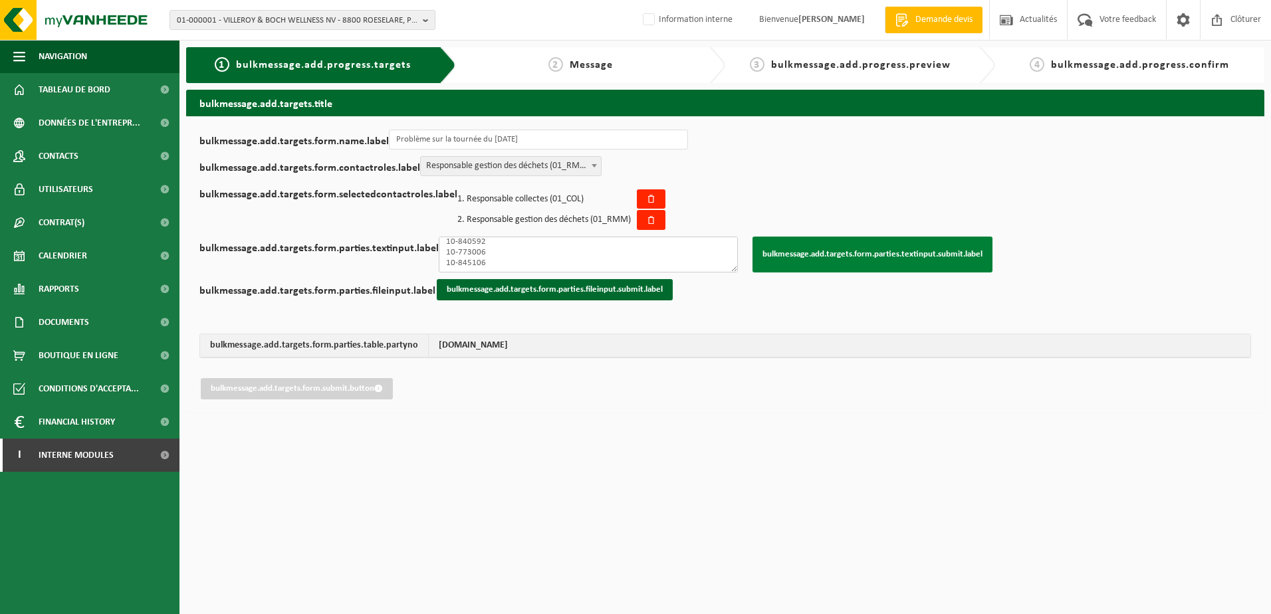
type textarea "10-986195 10-833689 10-984731 10-981459 10-740269 10-926427 02-014121 10-747621…"
click at [795, 266] on button "bulkmessage.add.targets.form.parties.textinput.submit.label" at bounding box center [873, 255] width 240 height 36
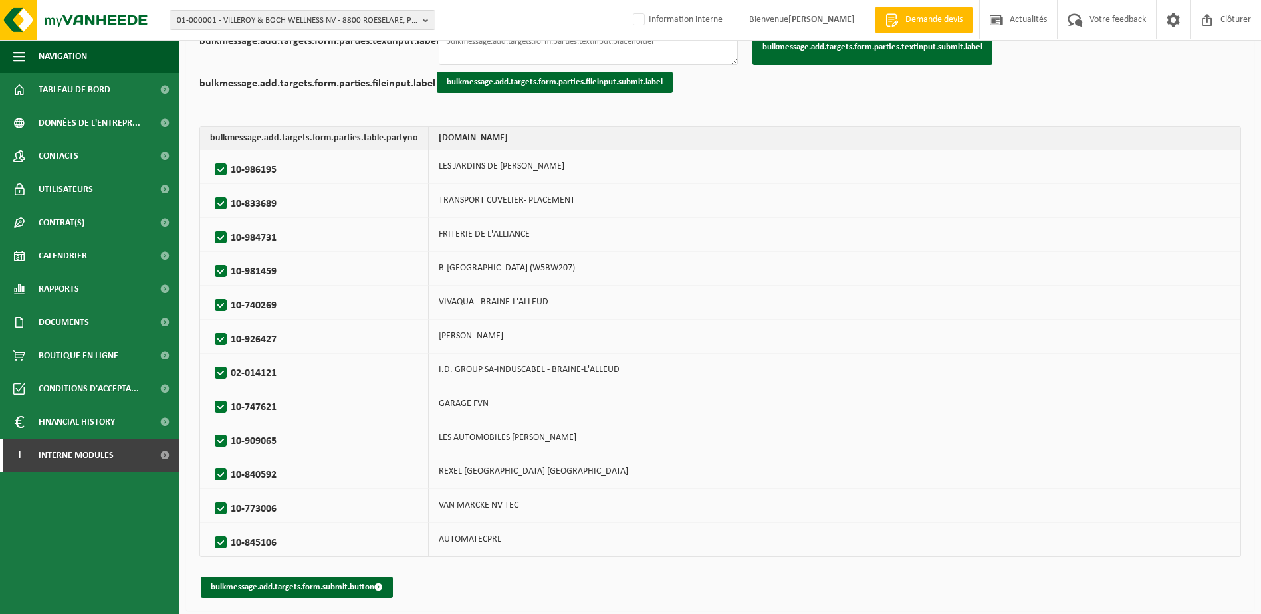
scroll to position [210, 0]
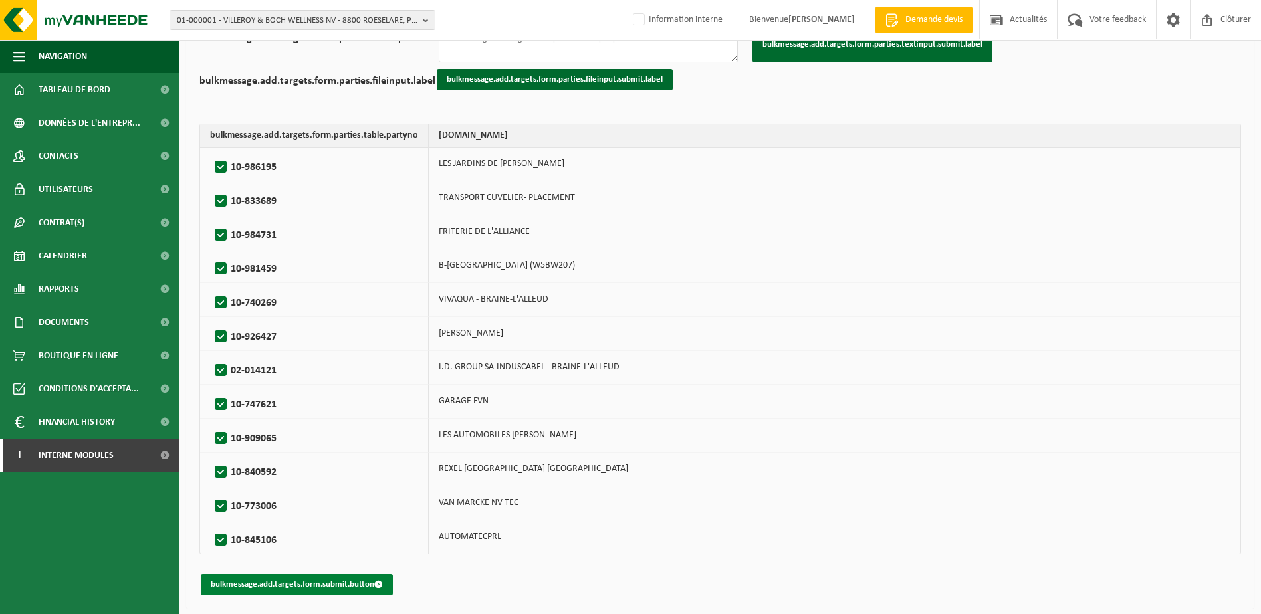
click at [332, 581] on button "bulkmessage.add.targets.form.submit.button" at bounding box center [297, 584] width 192 height 21
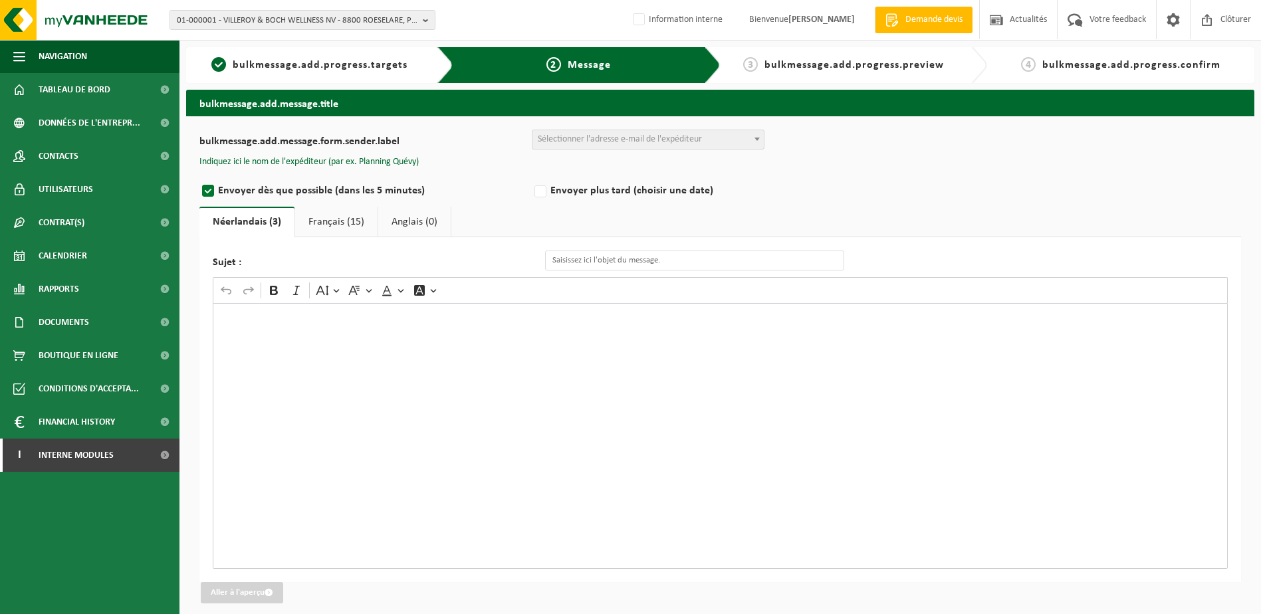
click at [291, 350] on div "Rich Text Editor. Editing area: main. Press Alt+0 for help." at bounding box center [720, 436] width 1015 height 266
click at [318, 357] on div "Rich Text Editor. Editing area: main. Press Alt+0 for help." at bounding box center [720, 436] width 1015 height 266
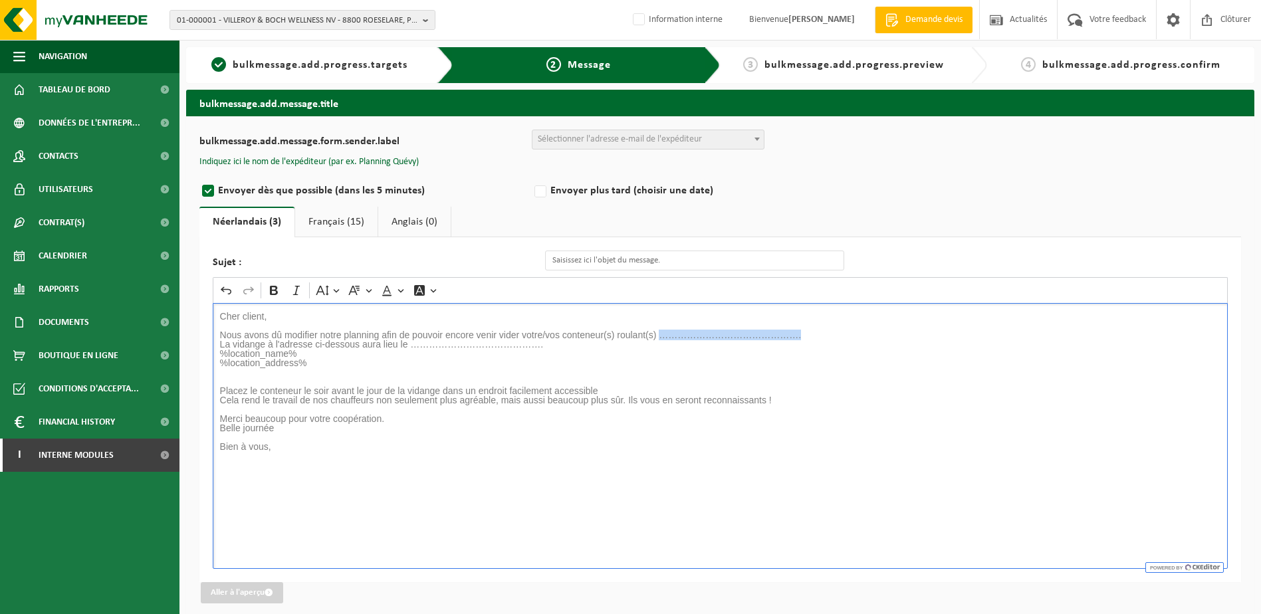
drag, startPoint x: 803, startPoint y: 335, endPoint x: 658, endPoint y: 339, distance: 145.0
click at [658, 339] on p "Nous avons dû modifier notre planning afin de pouvoir encore venir vider votre/…" at bounding box center [720, 334] width 1001 height 9
drag, startPoint x: 546, startPoint y: 344, endPoint x: 412, endPoint y: 347, distance: 134.3
click at [412, 347] on p "La vidange à l'adresse ci-dessous aura lieu le ……………………………………." at bounding box center [720, 344] width 1001 height 9
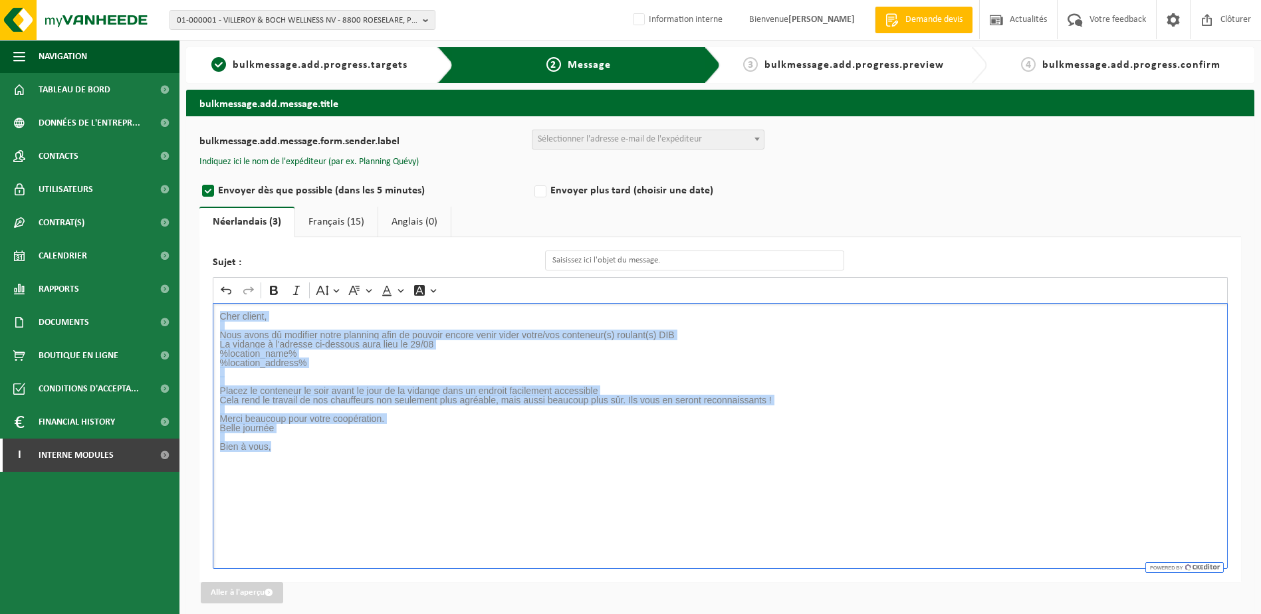
drag, startPoint x: 295, startPoint y: 443, endPoint x: 218, endPoint y: 313, distance: 150.8
click at [218, 313] on div "Cher client, Nous avons dû modifier notre planning afin de pouvoir encore venir…" at bounding box center [720, 436] width 1015 height 266
copy div "Cher client, Nous avons dû modifier notre planning afin de pouvoir encore venir…"
click at [332, 227] on link "Français (15)" at bounding box center [336, 222] width 82 height 31
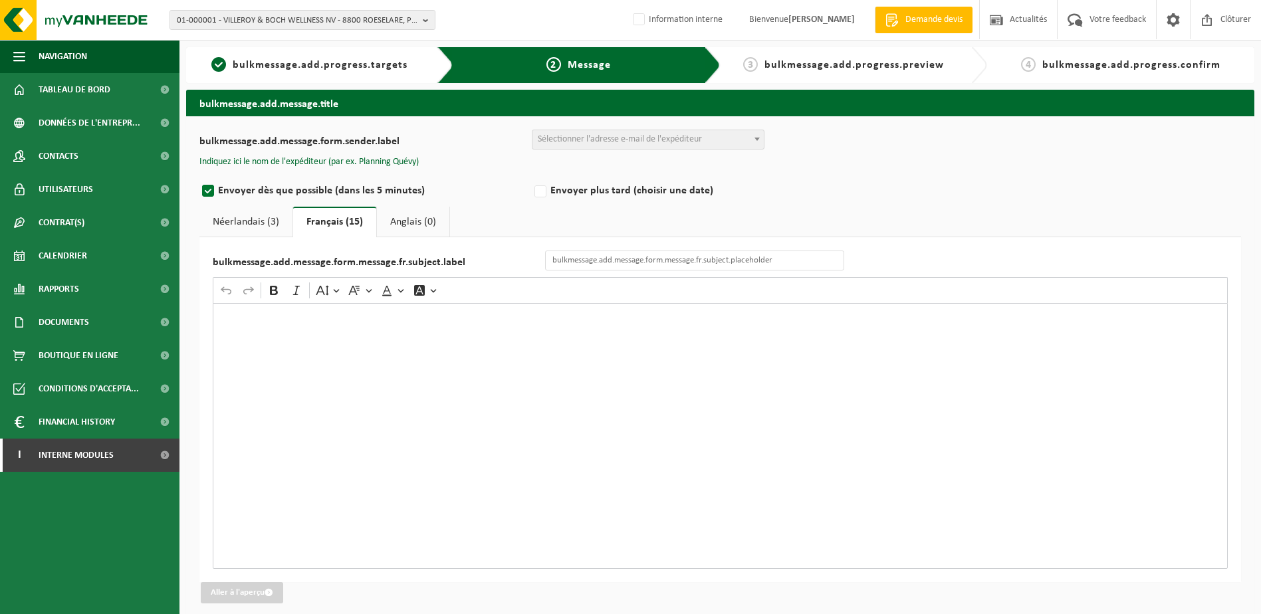
click at [328, 324] on div "Rich Text Editor. Editing area: main. Press Alt+0 for help." at bounding box center [720, 436] width 1015 height 266
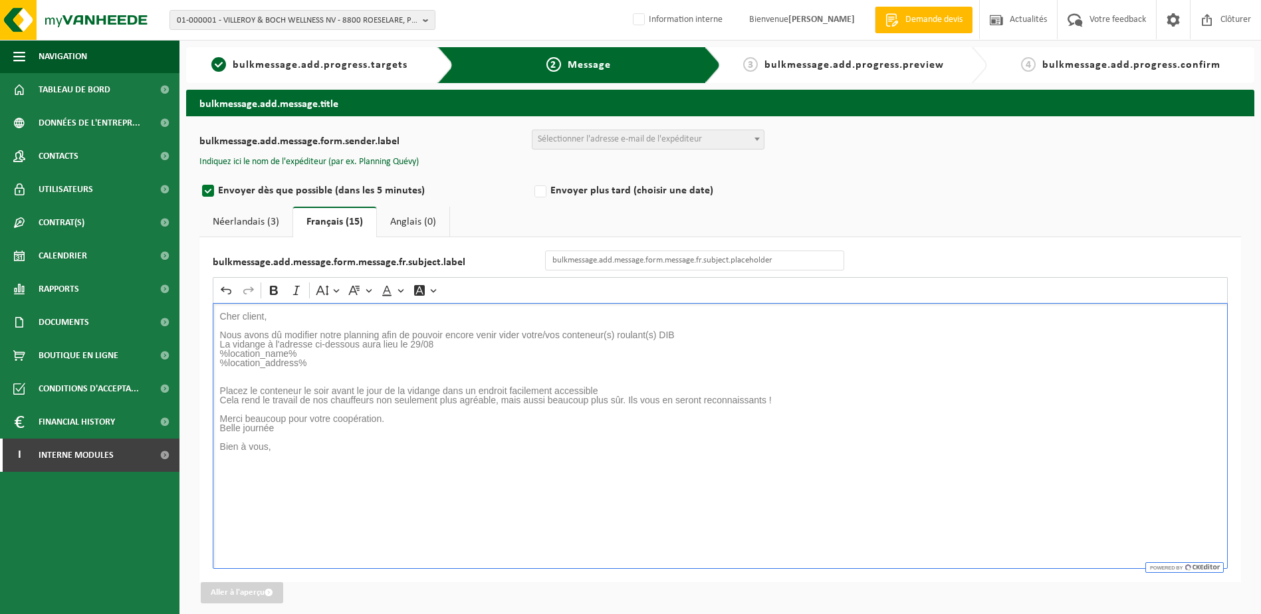
click at [414, 214] on link "Anglais (0)" at bounding box center [413, 222] width 72 height 31
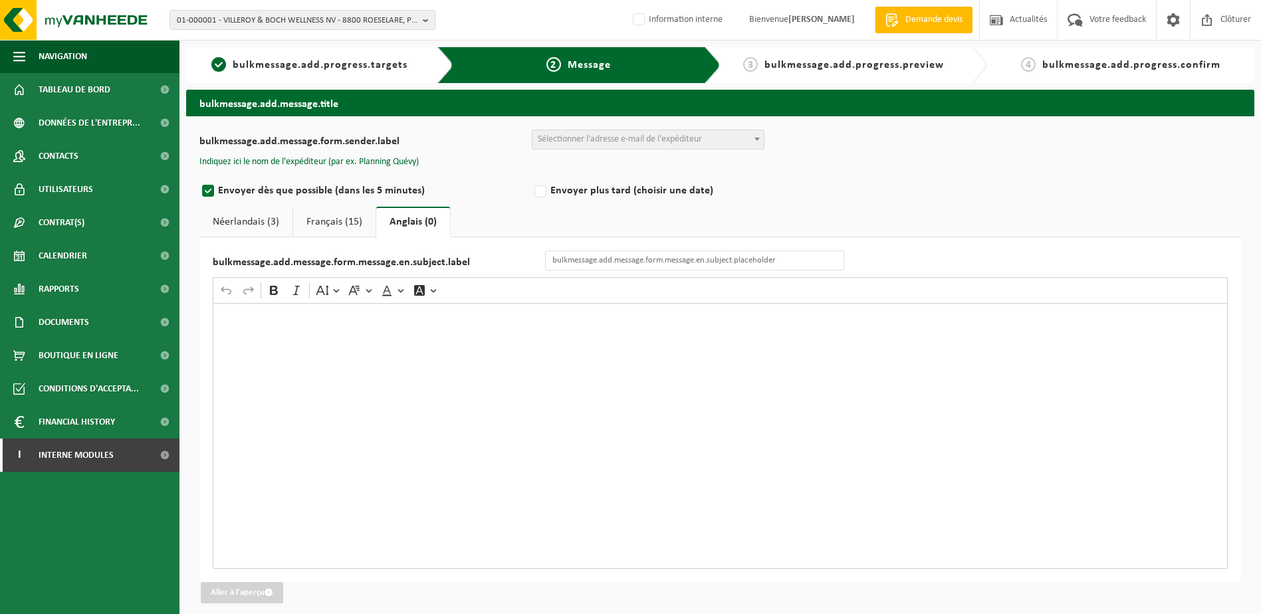
click at [405, 353] on div "Rich Text Editor. Editing area: main. Press Alt+0 for help." at bounding box center [720, 436] width 1015 height 266
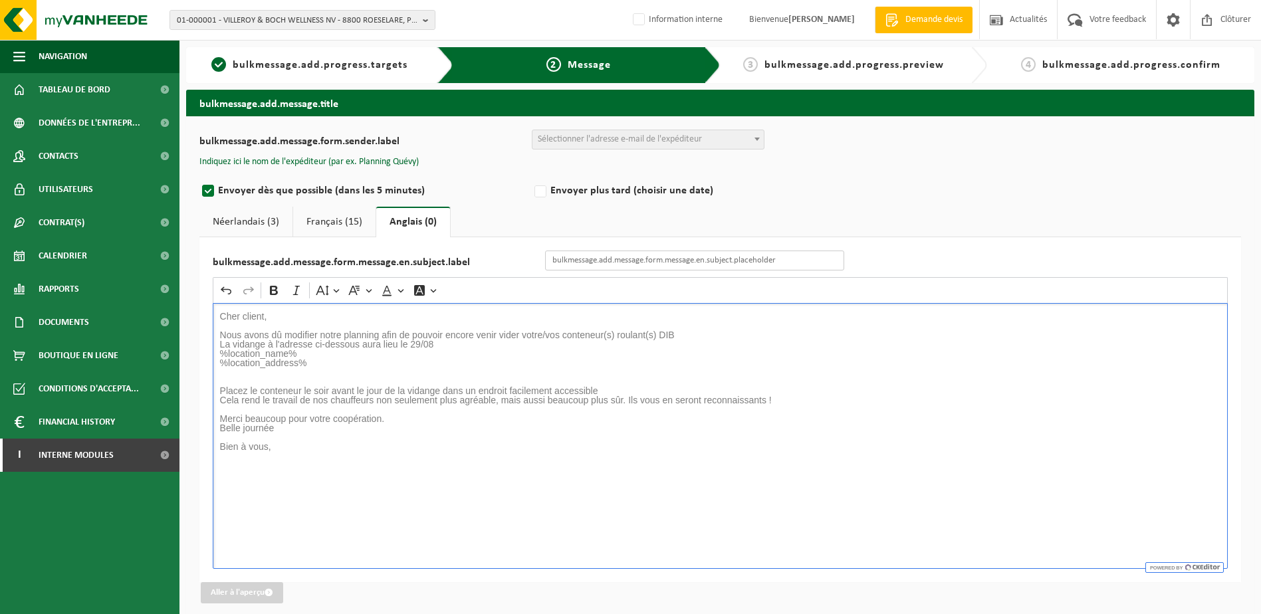
click at [658, 253] on input "bulkmessage.add.message.form.message.en.subject.label" at bounding box center [694, 261] width 299 height 20
type input "Panne, Changement de jour de la collecte"
click at [327, 223] on link "Français (15)" at bounding box center [334, 222] width 82 height 31
click at [602, 263] on input "bulkmessage.add.message.form.message.fr.subject.label" at bounding box center [694, 261] width 299 height 20
type input "Panne, Changement de jour de la collecte"
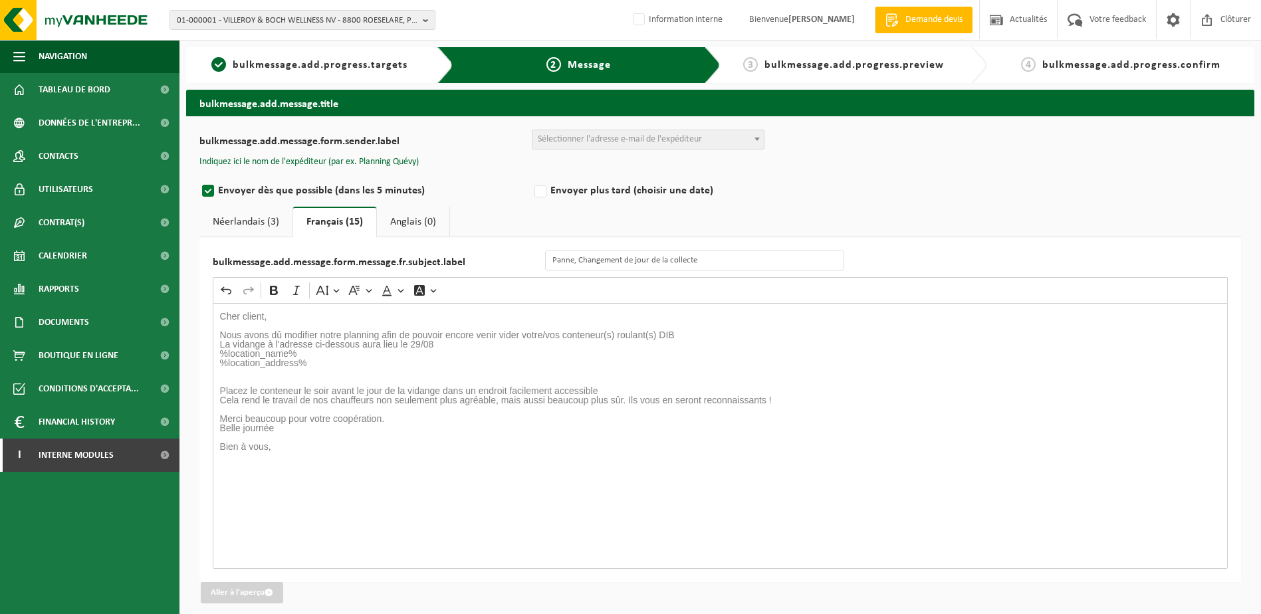
click at [243, 225] on link "Néerlandais (3)" at bounding box center [245, 222] width 93 height 31
click at [610, 259] on input "Sujet :" at bounding box center [694, 261] width 299 height 20
type input "Panne, Changement de jour de la collecte"
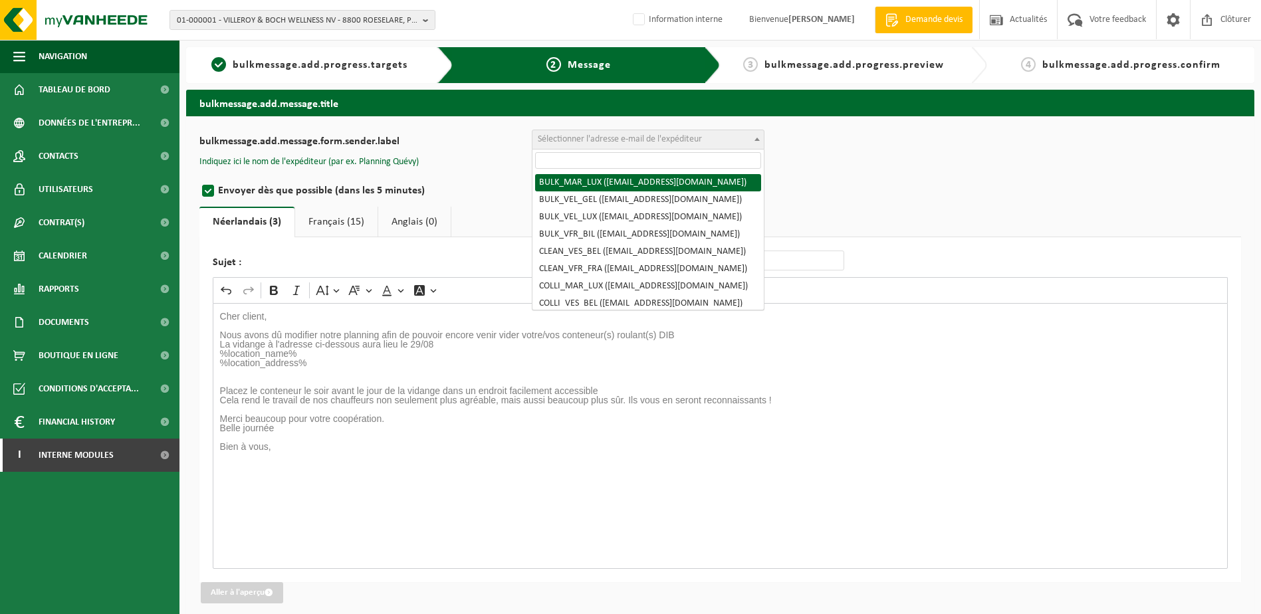
click at [578, 135] on span "Sélectionner l'adresse e-mail de l'expéditeur" at bounding box center [620, 139] width 164 height 10
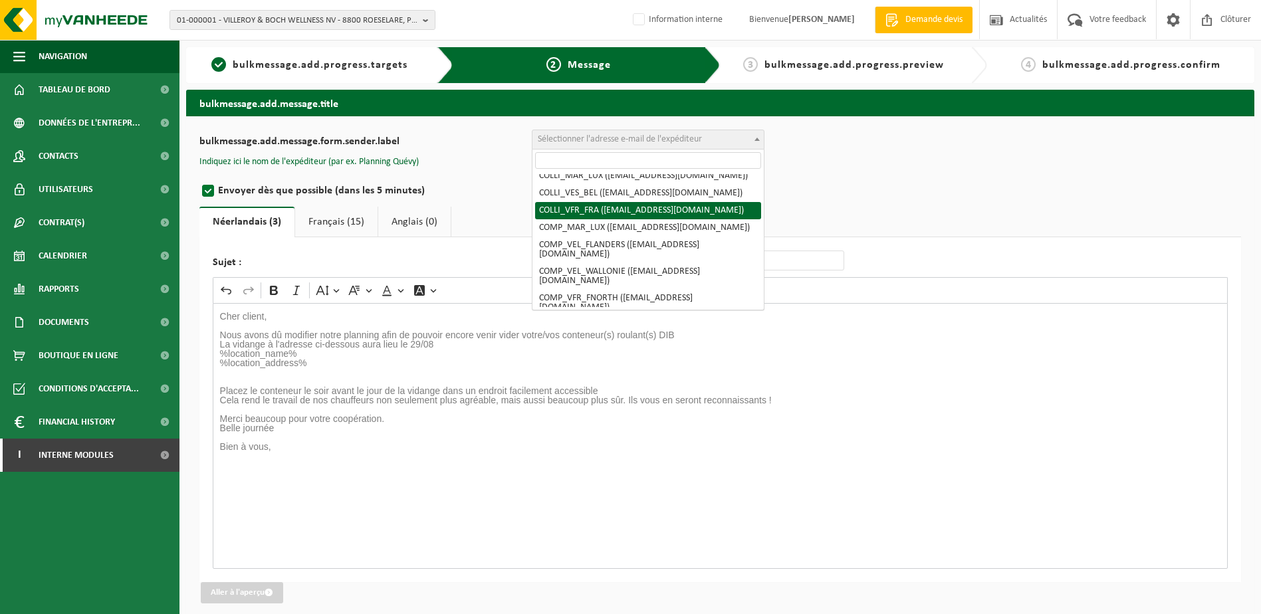
scroll to position [133, 0]
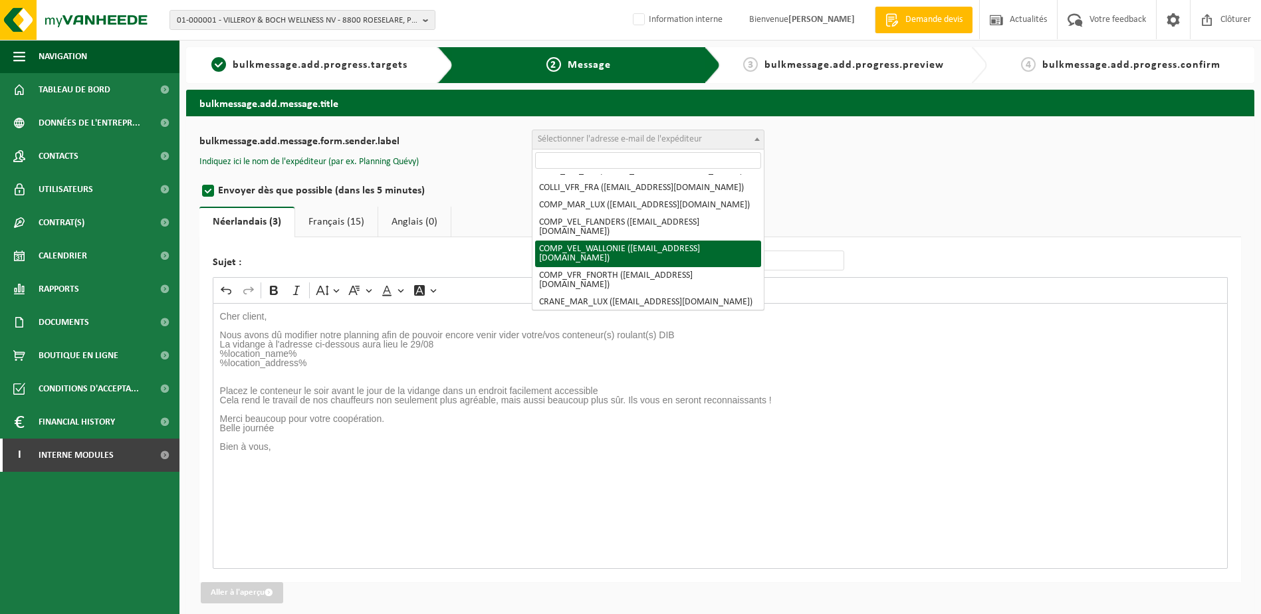
select select "COMP_VEL_WALLONIE"
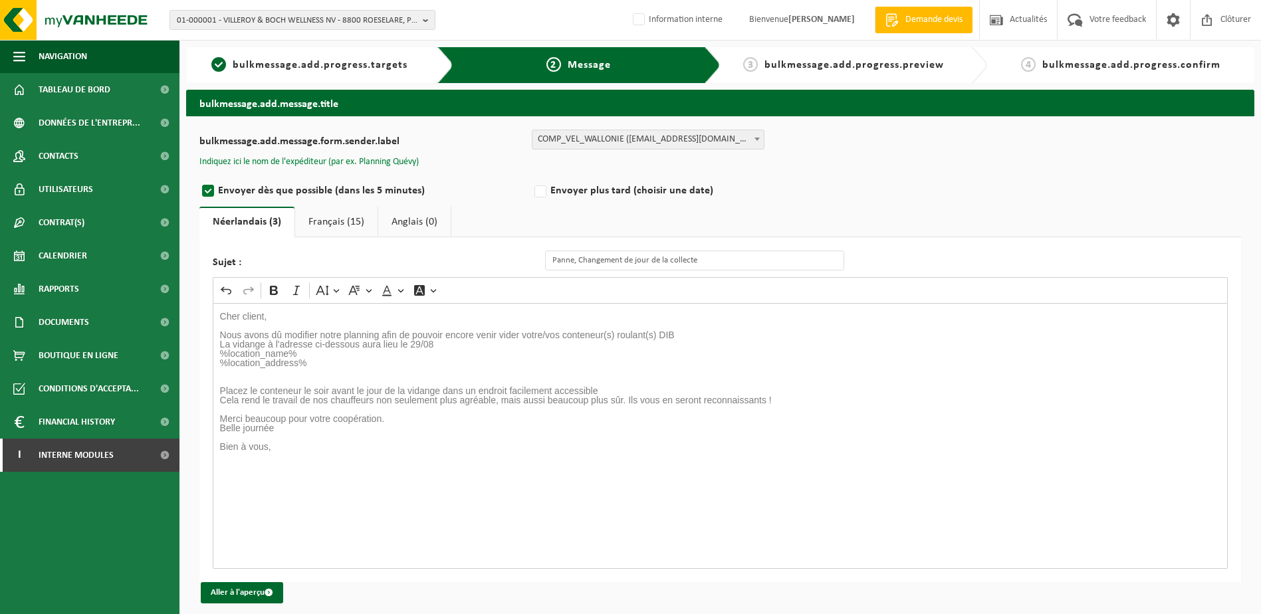
click at [299, 162] on button "Indiquez ici le nom de l'expéditeur (par ex. Planning Quévy)" at bounding box center [308, 162] width 219 height 12
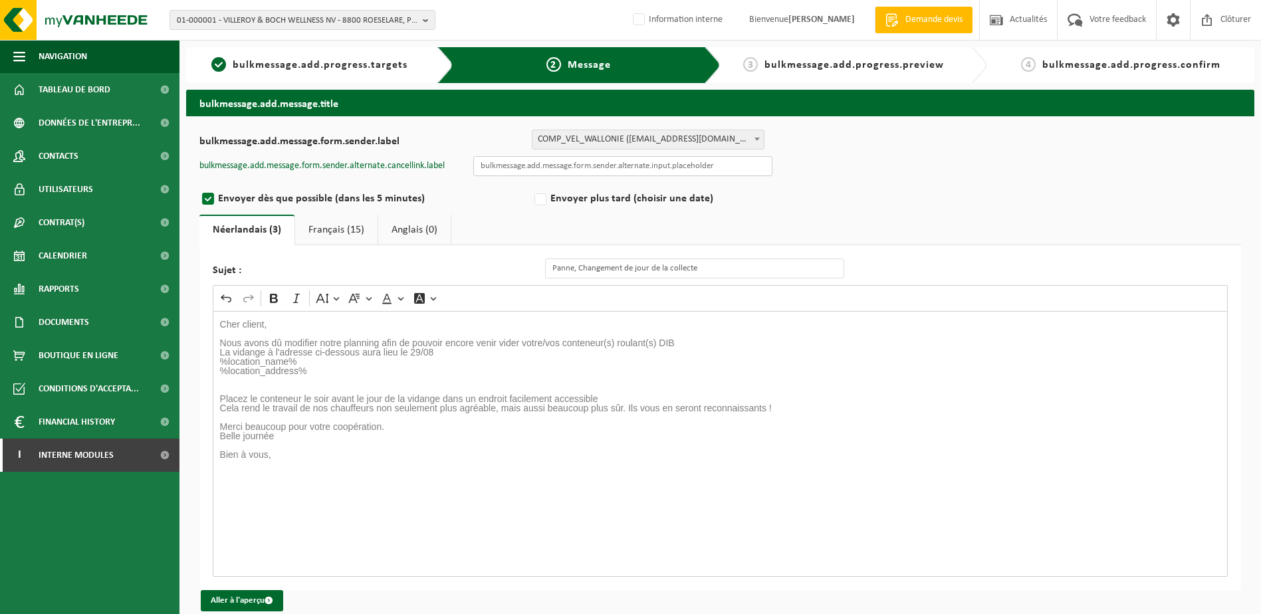
click at [589, 167] on input "text" at bounding box center [622, 166] width 299 height 20
type input "Planning quévy"
click at [261, 603] on button "Aller à l'aperçu" at bounding box center [242, 600] width 82 height 21
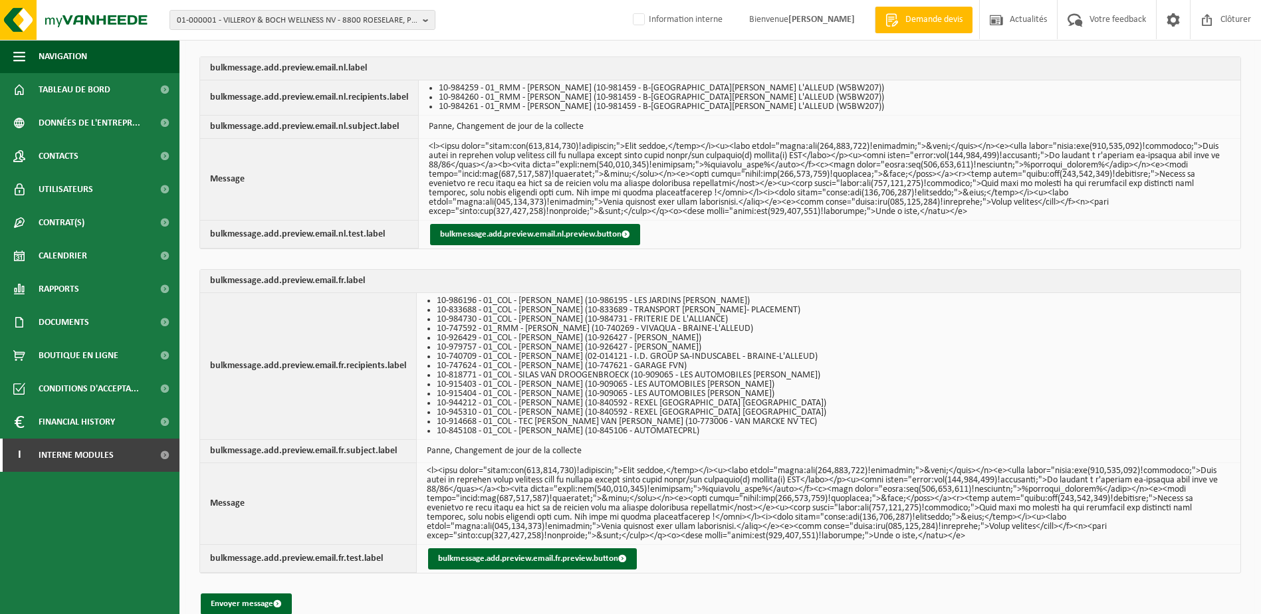
scroll to position [336, 0]
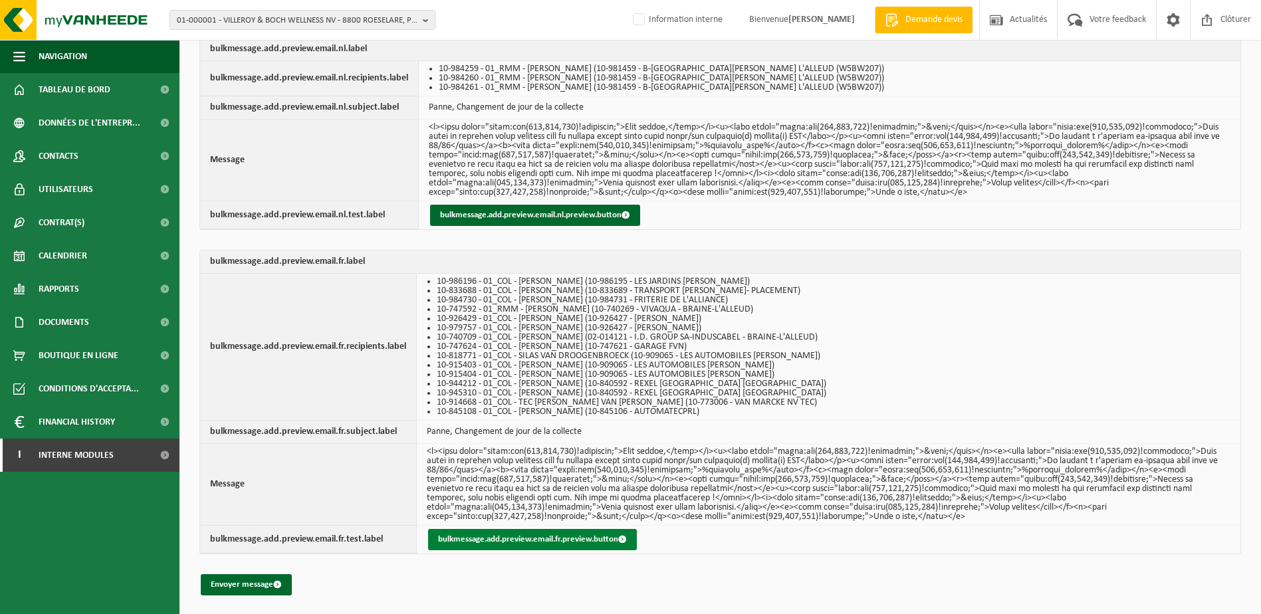
click at [580, 537] on button "bulkmessage.add.preview.email.fr.preview.button" at bounding box center [532, 539] width 209 height 21
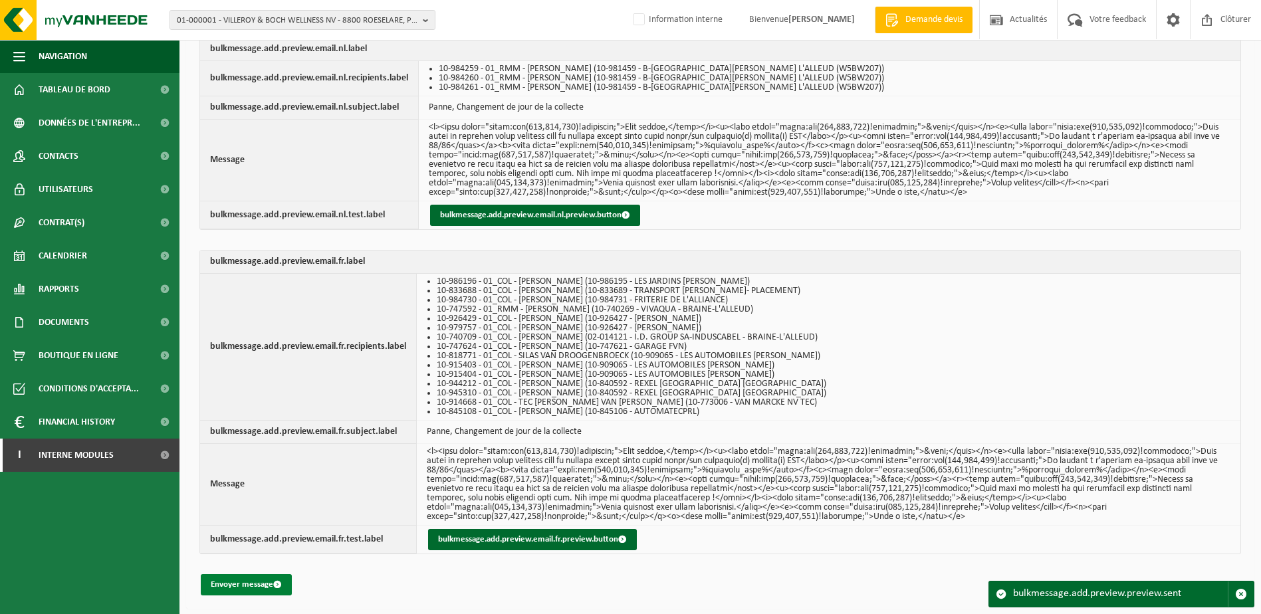
click at [264, 582] on button "Envoyer message" at bounding box center [246, 584] width 91 height 21
